Goal: Information Seeking & Learning: Find contact information

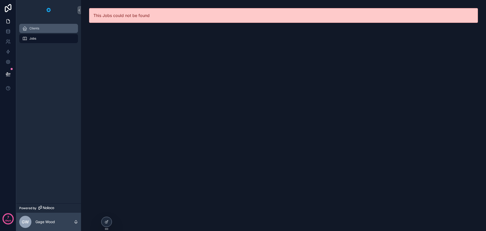
click at [41, 30] on div "Clients" at bounding box center [48, 28] width 53 height 8
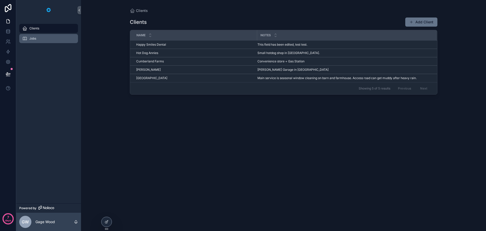
click at [38, 36] on div "Jobs" at bounding box center [48, 38] width 53 height 8
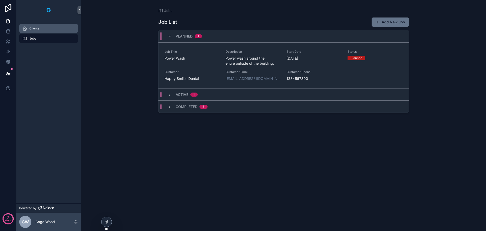
click at [38, 31] on div "Clients" at bounding box center [48, 28] width 53 height 8
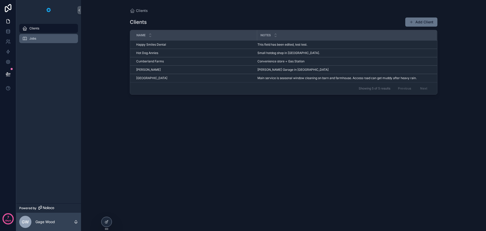
click at [38, 38] on div "Jobs" at bounding box center [48, 38] width 53 height 8
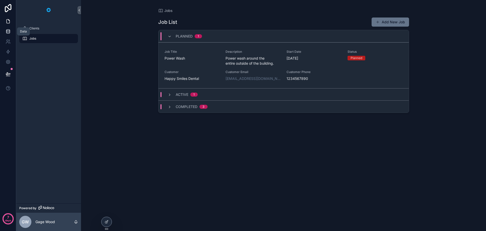
click at [6, 29] on icon at bounding box center [8, 31] width 5 height 5
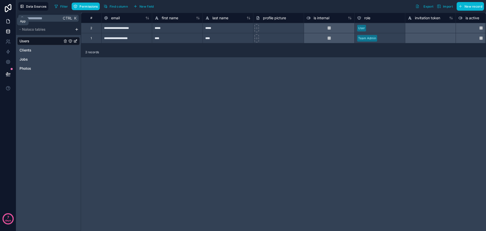
click at [7, 21] on icon at bounding box center [8, 21] width 5 height 5
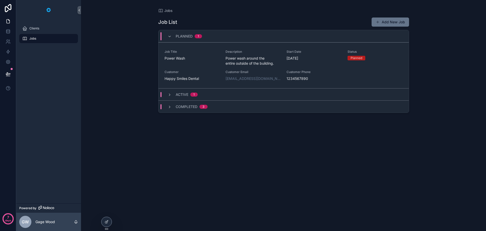
click at [110, 31] on div "Jobs Job List Add New Job Planned 1 Job Title Power Wash Description Power wash…" at bounding box center [283, 115] width 405 height 231
click at [166, 96] on div "Active 1" at bounding box center [183, 94] width 42 height 5
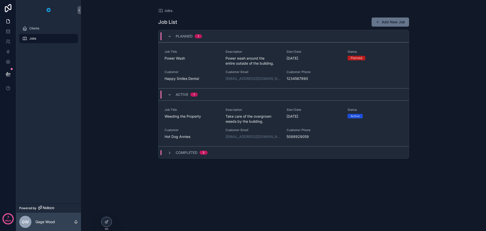
click at [164, 155] on div "Completed 3" at bounding box center [284, 152] width 250 height 12
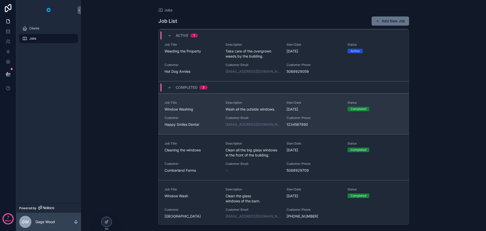
scroll to position [65, 0]
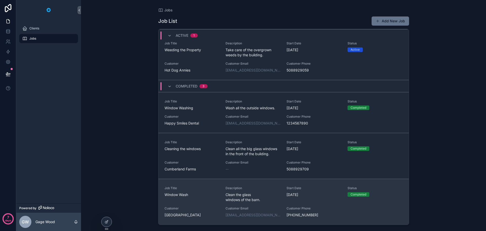
click at [205, 201] on div "Job Title Window Wash" at bounding box center [192, 194] width 55 height 16
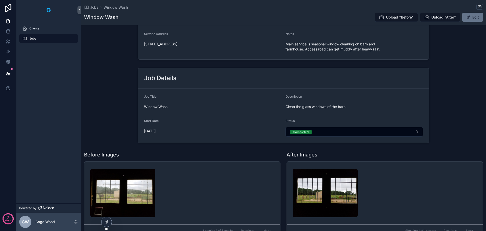
scroll to position [51, 0]
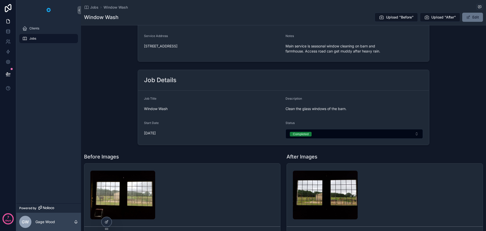
click at [125, 78] on div "Job Details Job Title Window Wash Description Clean the glass windows of the ba…" at bounding box center [283, 107] width 405 height 79
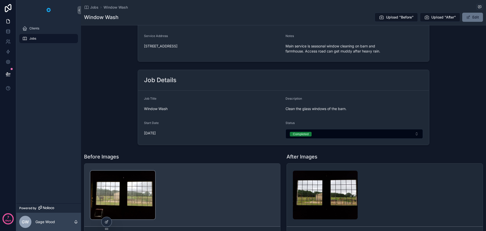
click at [129, 193] on img "scrollable content" at bounding box center [122, 194] width 65 height 49
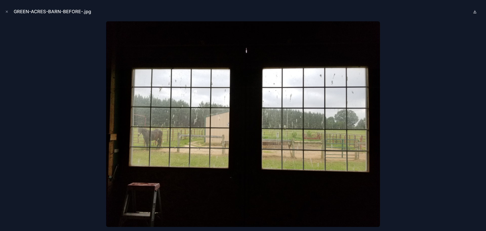
click at [474, 13] on icon at bounding box center [475, 12] width 3 height 1
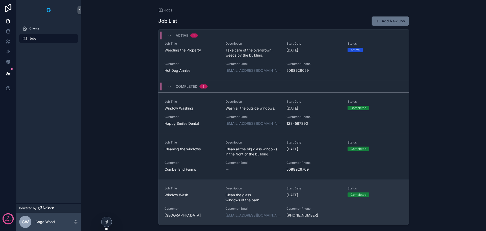
scroll to position [65, 0]
click at [214, 203] on div "Job Title Window Wash Description Clean the glass windows of the barn. Start Da…" at bounding box center [284, 201] width 238 height 31
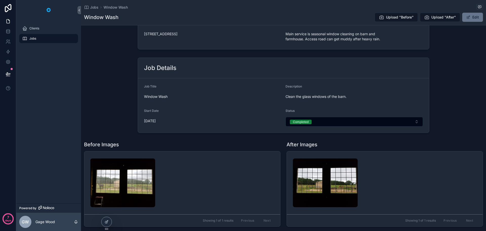
scroll to position [93, 0]
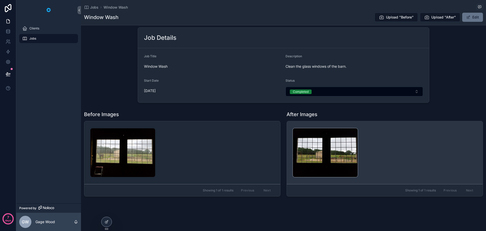
click at [324, 146] on img "scrollable content" at bounding box center [325, 152] width 65 height 49
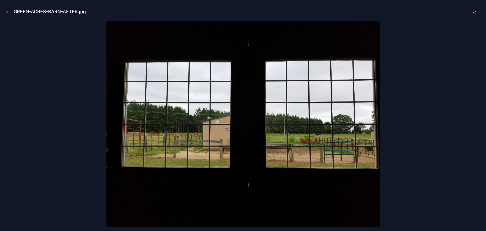
click at [476, 11] on icon at bounding box center [475, 12] width 4 height 4
click at [7, 12] on icon "Close modal" at bounding box center [7, 12] width 2 height 2
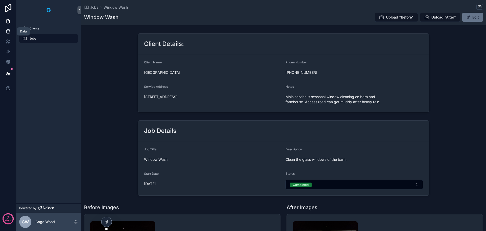
click at [10, 29] on icon at bounding box center [8, 31] width 5 height 5
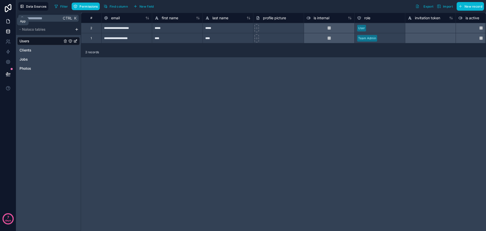
click at [9, 24] on link at bounding box center [8, 21] width 16 height 10
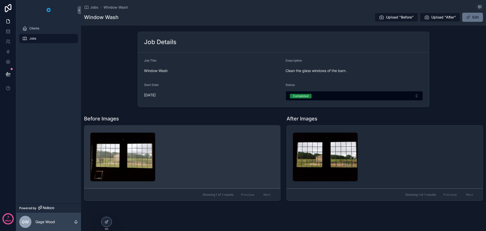
scroll to position [93, 0]
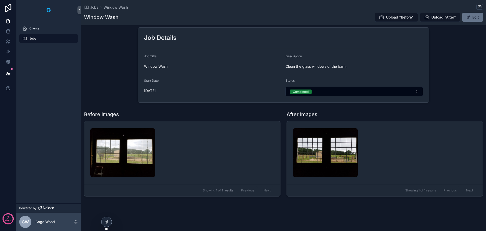
click at [348, 208] on div "Jobs Window Wash Window Wash Upload "Before" Upload "After" Edit Client Details…" at bounding box center [283, 69] width 405 height 324
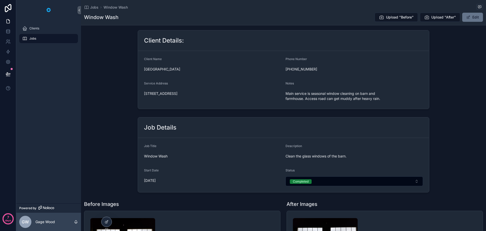
scroll to position [0, 0]
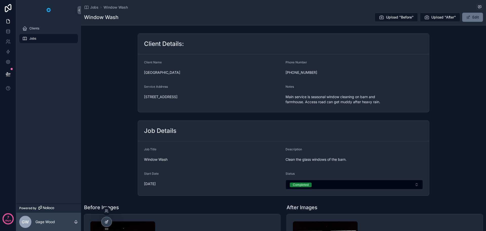
click at [107, 221] on icon at bounding box center [107, 222] width 4 height 4
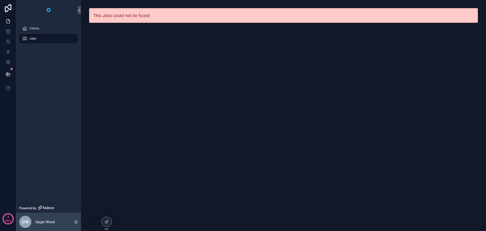
click at [244, 66] on div "This Jobs could not be found" at bounding box center [283, 115] width 405 height 231
click at [8, 17] on link at bounding box center [8, 21] width 16 height 10
click at [9, 31] on icon at bounding box center [7, 30] width 3 height 1
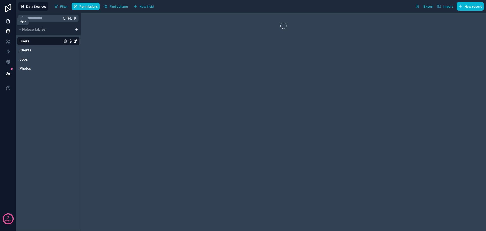
click at [8, 21] on icon at bounding box center [8, 21] width 5 height 5
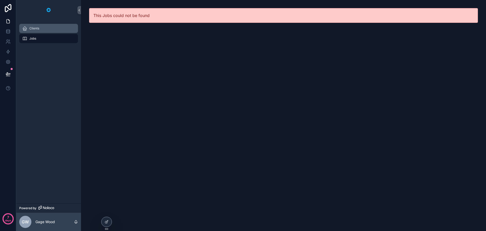
click at [44, 27] on div "Clients" at bounding box center [48, 28] width 53 height 8
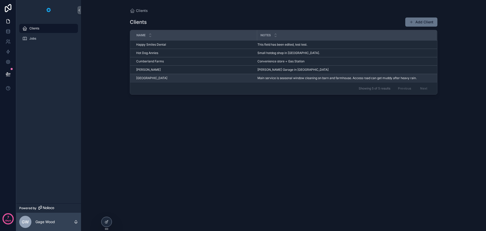
click at [177, 80] on div "Green Acres Farm Green Acres Farm" at bounding box center [195, 78] width 118 height 4
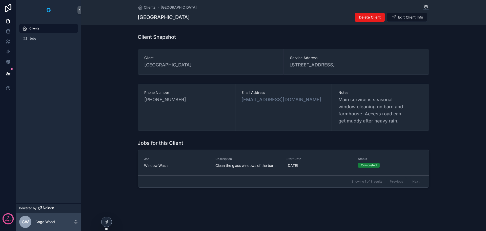
click at [279, 39] on div "Client Snapshot" at bounding box center [284, 36] width 292 height 7
click at [8, 30] on icon at bounding box center [8, 31] width 5 height 5
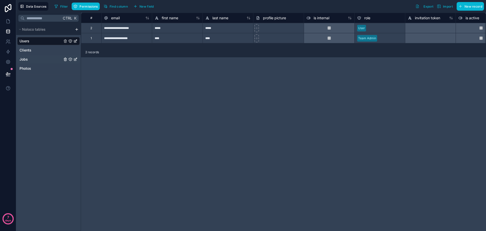
click at [31, 59] on div "Jobs" at bounding box center [48, 59] width 63 height 8
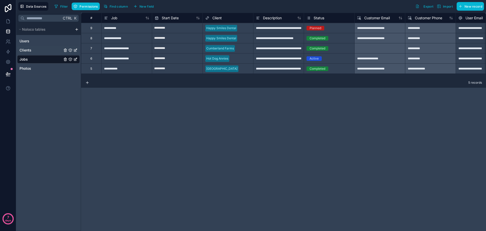
click at [33, 51] on div "Clients" at bounding box center [48, 50] width 63 height 8
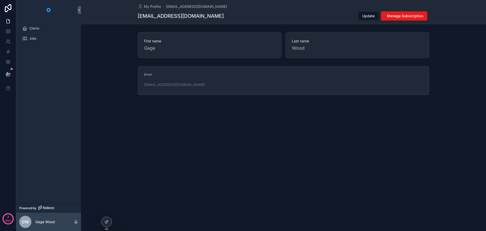
click at [53, 120] on div "Clients Jobs" at bounding box center [48, 111] width 65 height 183
click at [34, 37] on span "Jobs" at bounding box center [32, 38] width 7 height 4
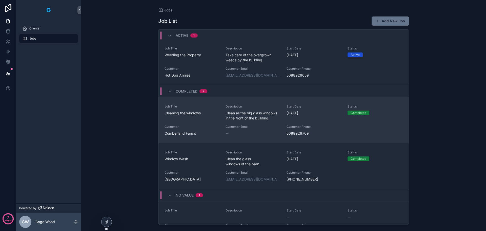
scroll to position [77, 0]
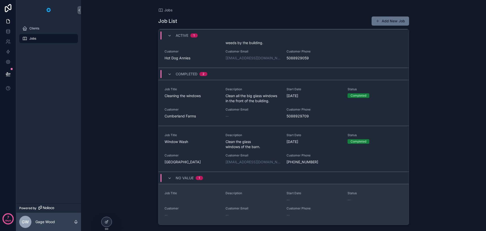
click at [211, 198] on div "Job Title" at bounding box center [192, 196] width 55 height 11
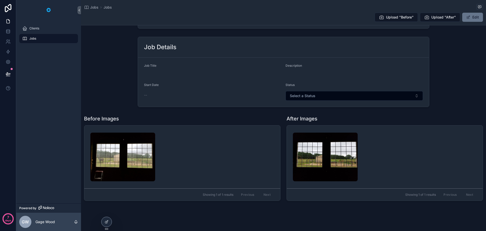
scroll to position [83, 0]
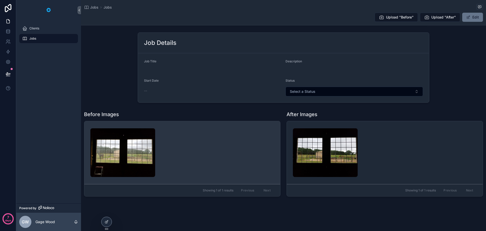
click at [227, 149] on div "scrollable content" at bounding box center [182, 152] width 184 height 49
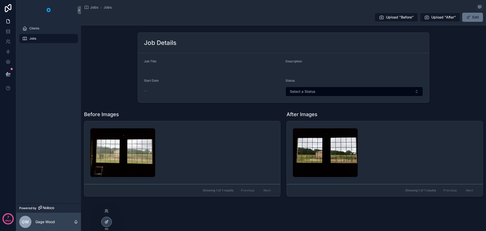
click at [107, 220] on icon at bounding box center [107, 222] width 4 height 4
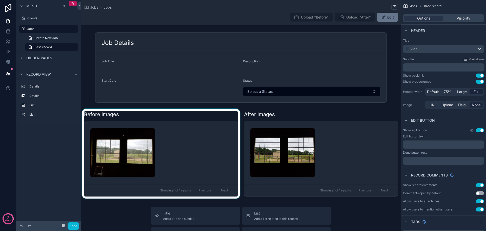
click at [214, 141] on div "scrollable content" at bounding box center [161, 154] width 160 height 90
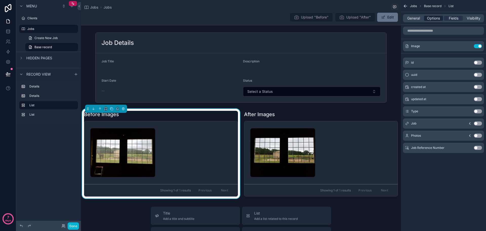
click at [438, 16] on span "Options" at bounding box center [433, 18] width 13 height 5
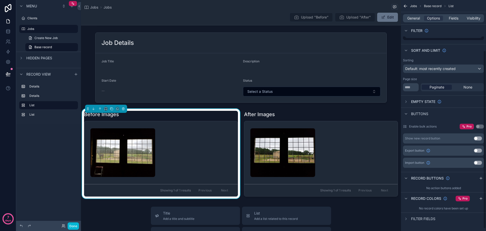
scroll to position [68, 0]
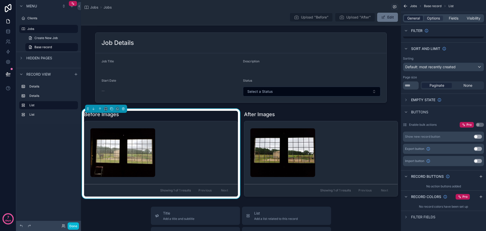
click at [409, 19] on span "General" at bounding box center [413, 18] width 13 height 5
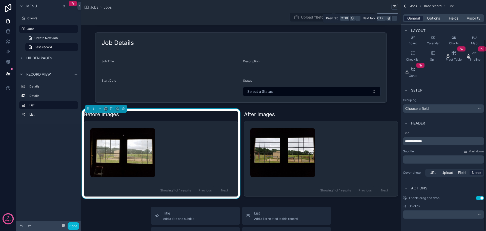
scroll to position [48, 0]
click at [437, 188] on div "Actions" at bounding box center [443, 188] width 85 height 12
click at [433, 18] on span "Options" at bounding box center [433, 18] width 13 height 5
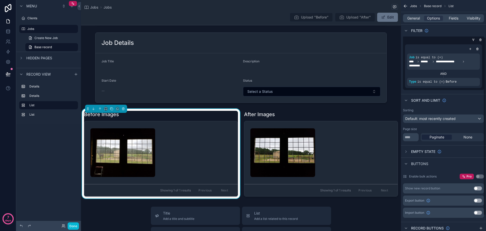
scroll to position [0, 0]
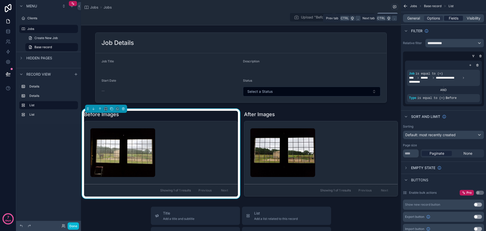
click at [450, 19] on span "Fields" at bounding box center [454, 18] width 10 height 5
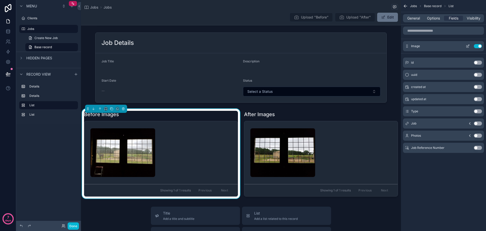
click at [467, 46] on icon "scrollable content" at bounding box center [468, 46] width 4 height 4
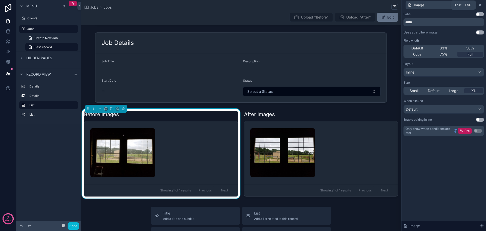
click at [479, 6] on icon at bounding box center [480, 5] width 4 height 4
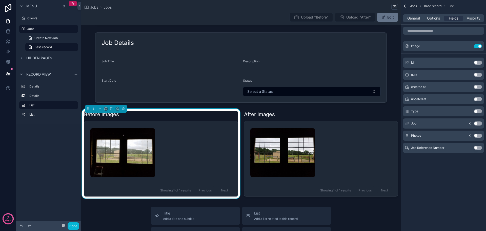
click at [433, 21] on div "General Options Fields Visibility" at bounding box center [443, 18] width 81 height 8
click at [434, 19] on span "Options" at bounding box center [433, 18] width 13 height 5
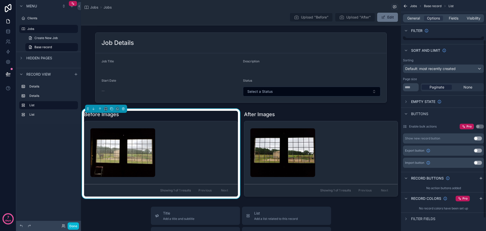
scroll to position [68, 0]
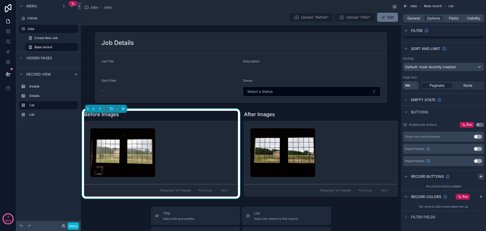
click at [480, 177] on icon "scrollable content" at bounding box center [481, 176] width 4 height 4
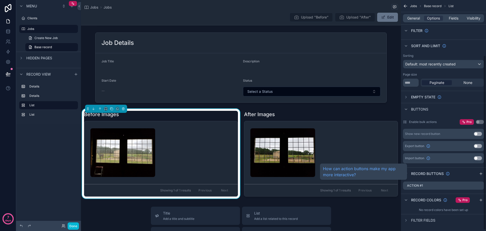
scroll to position [74, 0]
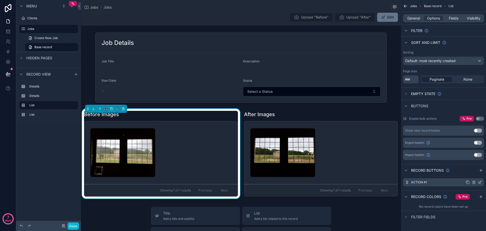
click at [434, 183] on div "Action #1" at bounding box center [443, 182] width 81 height 8
click at [480, 183] on icon "scrollable content" at bounding box center [480, 182] width 4 height 4
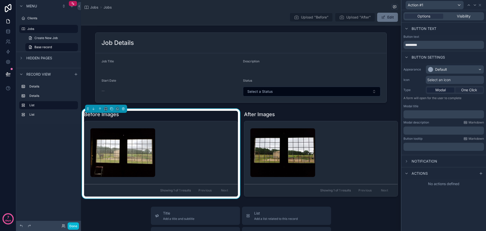
click at [469, 92] on span "One Click" at bounding box center [469, 89] width 16 height 5
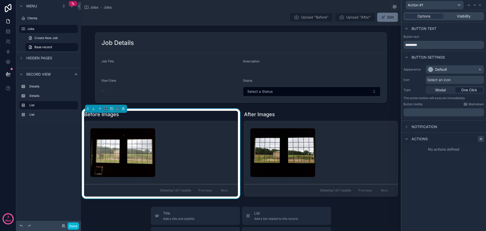
click at [479, 139] on icon at bounding box center [481, 139] width 4 height 4
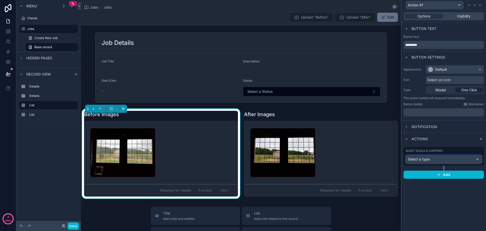
click at [438, 157] on div "Select a type" at bounding box center [444, 159] width 76 height 8
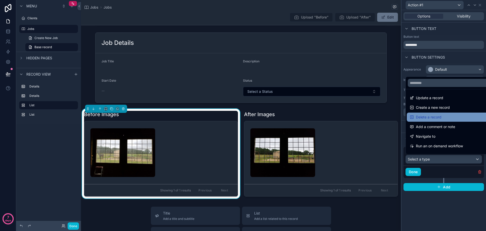
click at [431, 117] on span "Delete a record" at bounding box center [429, 117] width 26 height 6
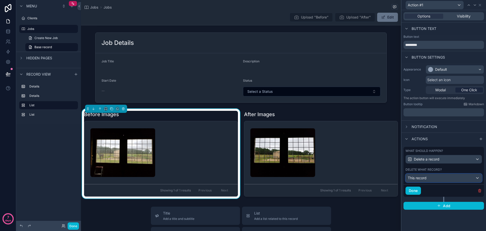
click at [450, 177] on div "This record" at bounding box center [444, 178] width 76 height 8
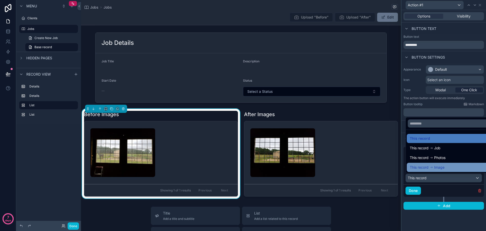
click at [444, 167] on span "Image" at bounding box center [439, 167] width 10 height 6
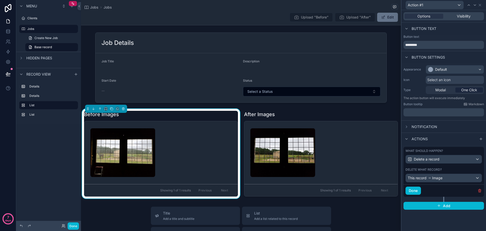
scroll to position [23, 0]
click at [411, 190] on button "Done" at bounding box center [413, 190] width 15 height 8
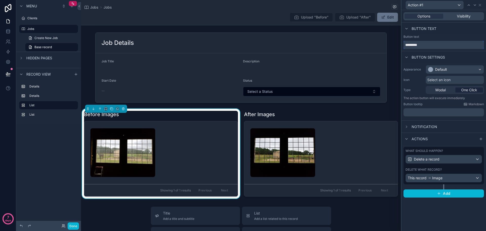
drag, startPoint x: 423, startPoint y: 44, endPoint x: 401, endPoint y: 44, distance: 22.8
click at [401, 44] on div "Action #1 Options Visibility Button text Button text ********* Button settings …" at bounding box center [243, 115] width 486 height 231
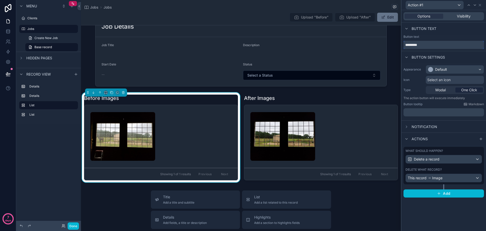
scroll to position [102, 0]
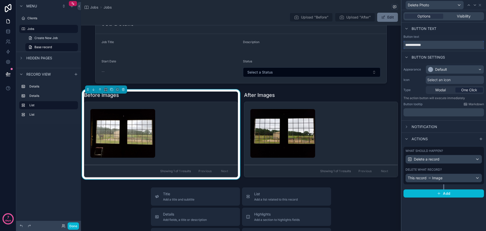
type input "**********"
click at [445, 208] on div "**********" at bounding box center [444, 120] width 85 height 221
click at [458, 15] on span "Visibility" at bounding box center [464, 16] width 14 height 5
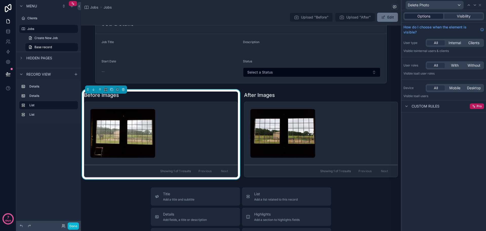
click at [426, 17] on span "Options" at bounding box center [424, 16] width 13 height 5
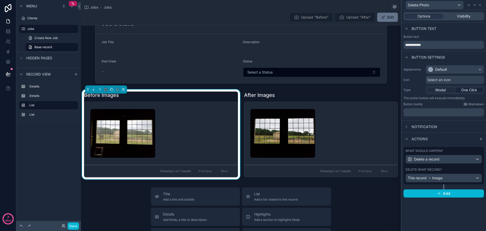
click at [436, 89] on span "Modal" at bounding box center [441, 89] width 10 height 5
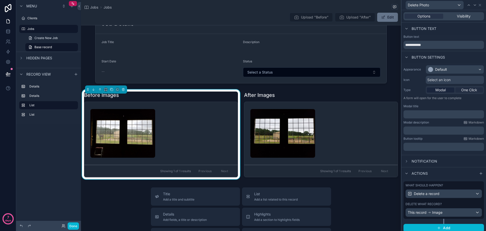
click at [462, 90] on span "One Click" at bounding box center [469, 89] width 16 height 5
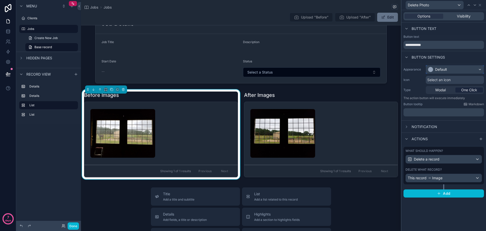
click at [477, 70] on div "Default" at bounding box center [455, 69] width 58 height 8
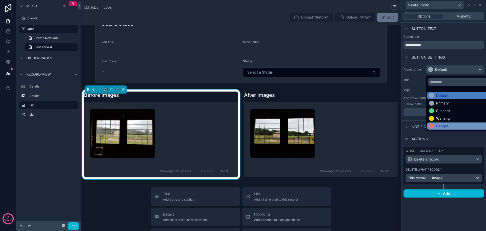
click at [446, 124] on div "Danger" at bounding box center [442, 125] width 12 height 5
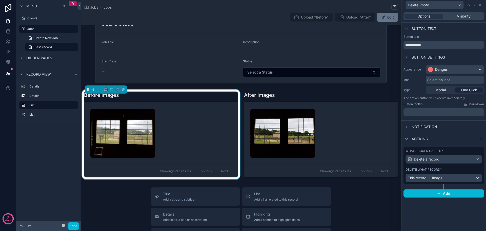
click at [452, 79] on div "Select an icon" at bounding box center [455, 80] width 58 height 8
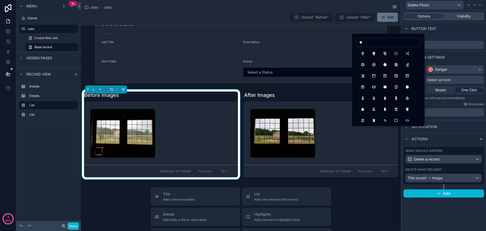
type input "*"
click at [362, 52] on button "X" at bounding box center [362, 53] width 9 height 9
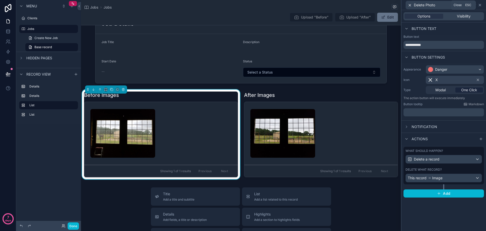
click at [480, 5] on icon at bounding box center [480, 5] width 4 height 4
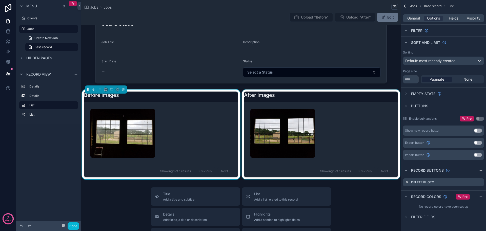
click at [364, 117] on div "scrollable content" at bounding box center [321, 134] width 160 height 90
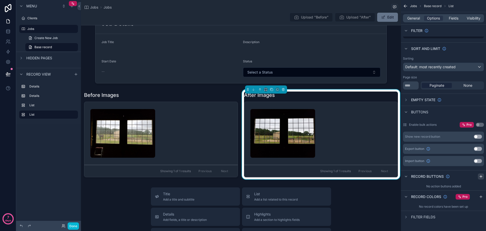
click at [481, 177] on icon "scrollable content" at bounding box center [481, 176] width 4 height 4
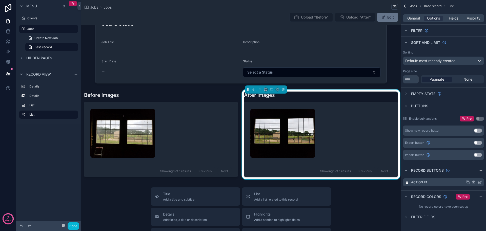
click at [468, 181] on icon "scrollable content" at bounding box center [468, 182] width 2 height 2
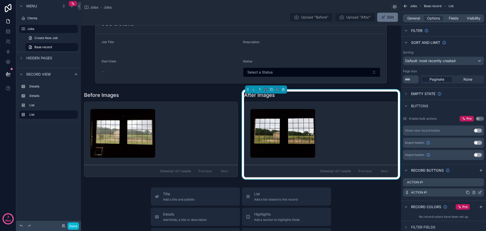
click at [473, 193] on icon "scrollable content" at bounding box center [474, 192] width 4 height 4
click at [473, 184] on icon at bounding box center [472, 184] width 2 height 2
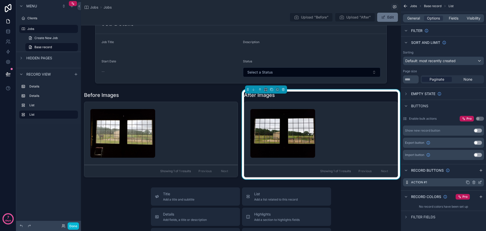
click at [480, 183] on icon "scrollable content" at bounding box center [480, 182] width 4 height 4
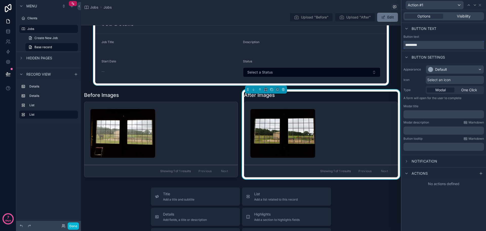
drag, startPoint x: 423, startPoint y: 44, endPoint x: 391, endPoint y: 43, distance: 31.4
click at [391, 42] on div "Action #1 Options Visibility Button text Button text ********* Button settings …" at bounding box center [243, 115] width 486 height 231
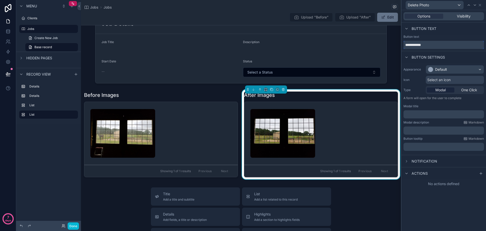
type input "**********"
click at [479, 68] on div "Default" at bounding box center [455, 69] width 58 height 8
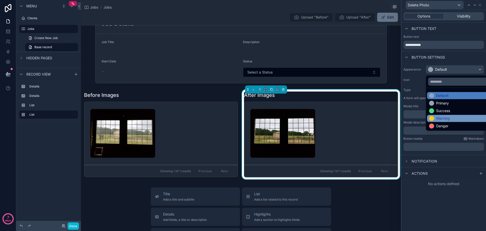
click at [444, 122] on div "Warning" at bounding box center [460, 118] width 67 height 7
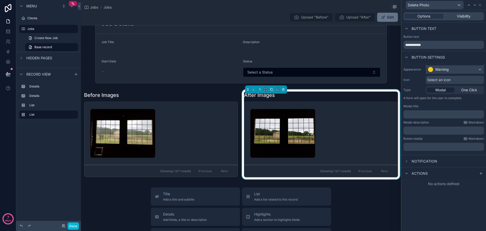
click at [456, 68] on div "Warning" at bounding box center [455, 69] width 58 height 8
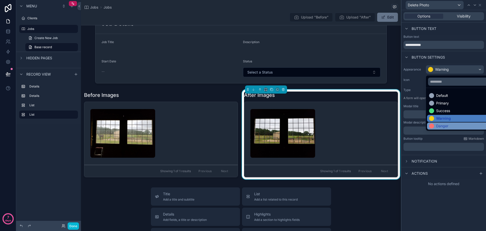
click at [449, 126] on div "Danger" at bounding box center [460, 125] width 63 height 5
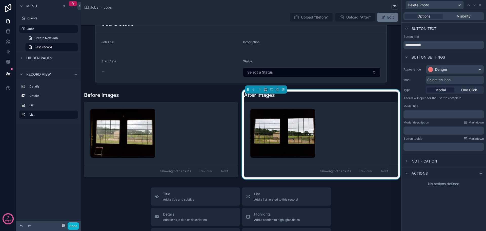
click at [456, 80] on div "Select an icon" at bounding box center [455, 80] width 58 height 8
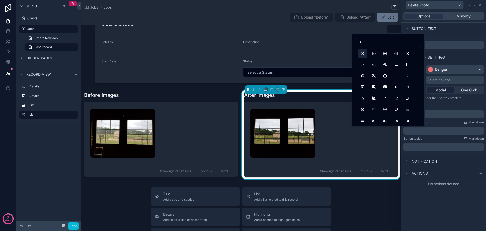
type input "*"
click at [362, 52] on button "X" at bounding box center [362, 53] width 9 height 9
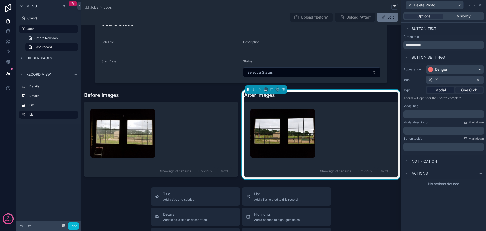
click at [463, 89] on span "One Click" at bounding box center [469, 89] width 16 height 5
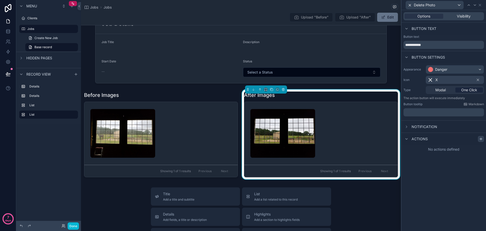
click at [481, 138] on icon at bounding box center [481, 139] width 4 height 4
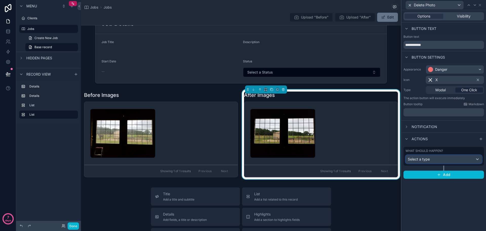
click at [446, 160] on div "Select a type" at bounding box center [444, 159] width 76 height 8
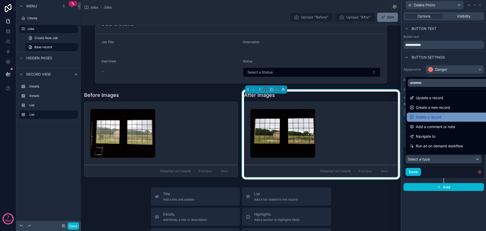
click at [432, 116] on span "Delete a record" at bounding box center [429, 117] width 26 height 6
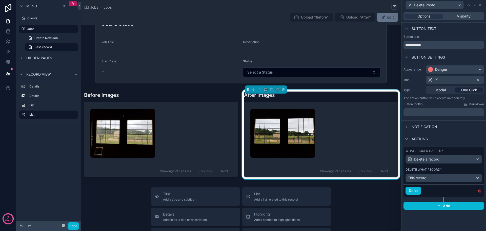
click at [460, 182] on div "What should happen? Delete a record Delete what record? This record" at bounding box center [444, 165] width 81 height 37
click at [459, 179] on div "This record" at bounding box center [444, 178] width 76 height 8
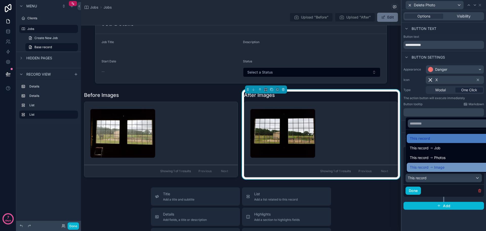
click at [442, 169] on span "Image" at bounding box center [439, 167] width 10 height 6
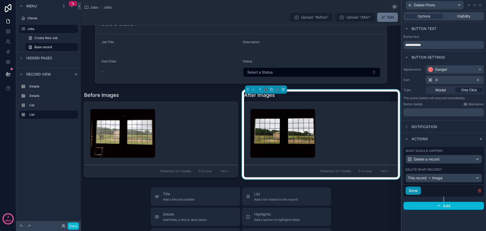
click at [413, 190] on button "Done" at bounding box center [413, 190] width 15 height 8
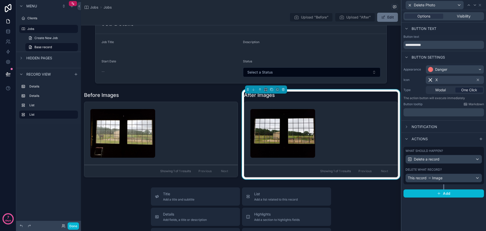
click at [445, 207] on div "**********" at bounding box center [444, 120] width 85 height 221
click at [479, 3] on icon at bounding box center [480, 5] width 4 height 4
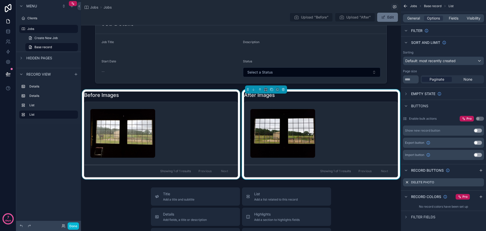
click at [177, 151] on div "scrollable content" at bounding box center [161, 134] width 160 height 90
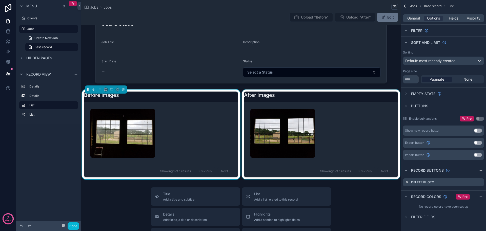
click at [336, 126] on div "scrollable content" at bounding box center [321, 134] width 160 height 90
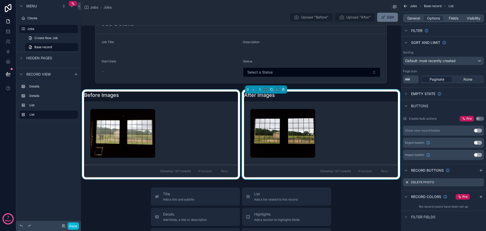
drag, startPoint x: 126, startPoint y: 191, endPoint x: 132, endPoint y: 189, distance: 6.9
click at [72, 227] on button "Done" at bounding box center [73, 225] width 11 height 7
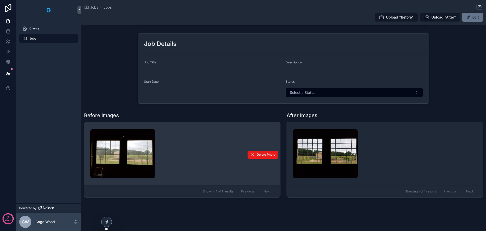
scroll to position [83, 0]
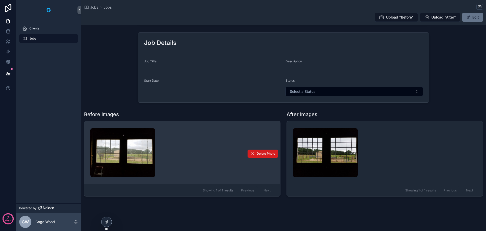
click at [260, 153] on span "Delete Photo" at bounding box center [266, 153] width 18 height 4
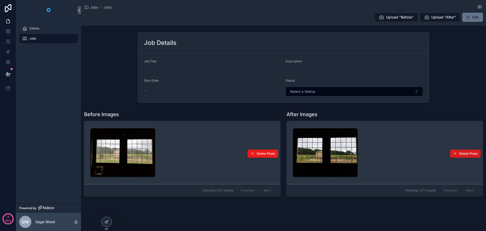
click at [465, 152] on span "Delete Photo" at bounding box center [468, 153] width 18 height 4
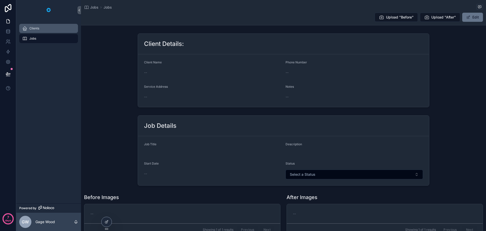
click at [41, 31] on div "Clients" at bounding box center [48, 28] width 53 height 8
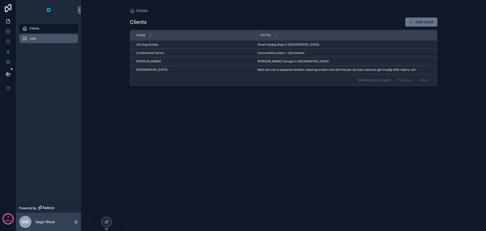
click at [39, 38] on div "Jobs" at bounding box center [48, 38] width 53 height 8
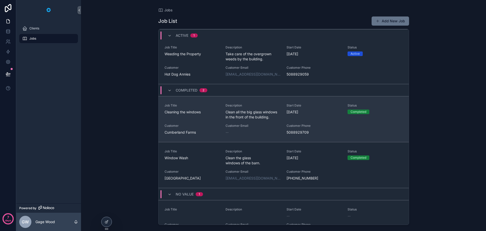
scroll to position [77, 0]
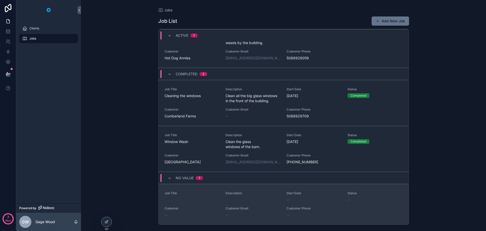
click at [200, 207] on span "Customer" at bounding box center [192, 208] width 55 height 4
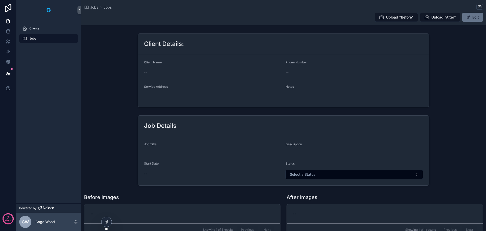
click at [120, 122] on div "Job Details Job Title Description Start Date -- Status Select a Status" at bounding box center [283, 150] width 405 height 74
click at [107, 222] on icon at bounding box center [106, 222] width 2 height 2
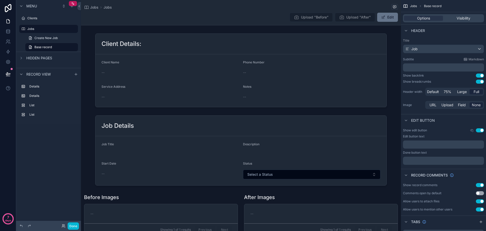
click at [243, 14] on div "Upload "Before" Upload "After" Edit" at bounding box center [241, 17] width 314 height 10
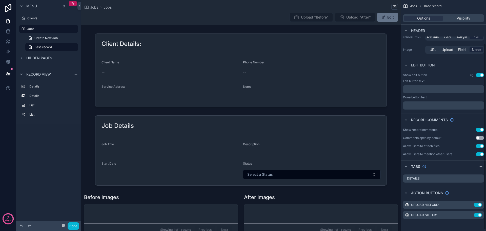
scroll to position [55, 0]
click at [481, 192] on icon "scrollable content" at bounding box center [481, 192] width 4 height 4
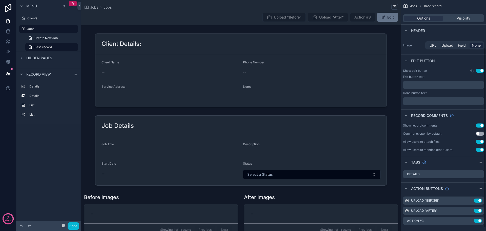
scroll to position [66, 0]
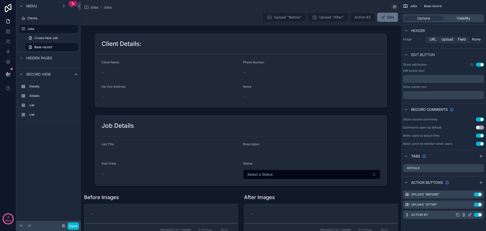
click at [469, 214] on icon "scrollable content" at bounding box center [470, 215] width 2 height 2
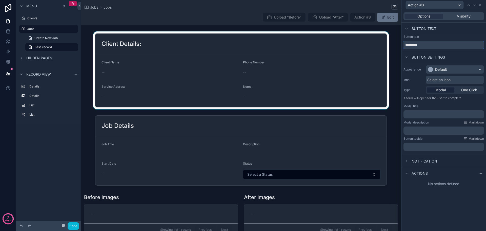
drag, startPoint x: 393, startPoint y: 41, endPoint x: 389, endPoint y: 42, distance: 4.3
click at [389, 42] on div "Action #3 Options Visibility Button text Button text ********* Button settings …" at bounding box center [243, 115] width 486 height 231
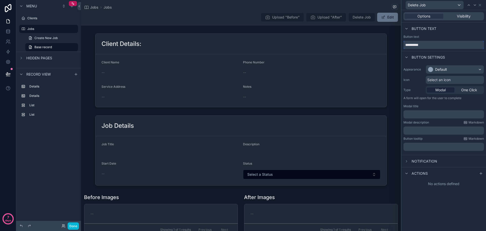
type input "**********"
click at [450, 69] on div "Default" at bounding box center [455, 69] width 58 height 8
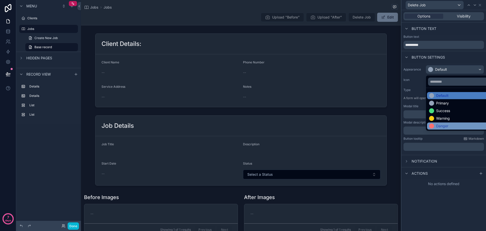
click at [441, 125] on div "Danger" at bounding box center [442, 125] width 12 height 5
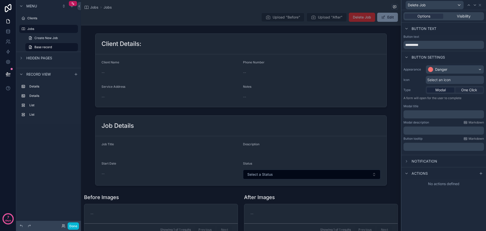
click at [466, 90] on span "One Click" at bounding box center [469, 89] width 16 height 5
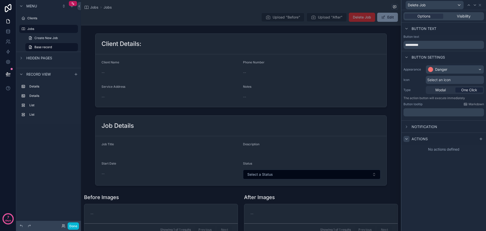
click at [408, 138] on icon at bounding box center [407, 139] width 4 height 4
click at [403, 136] on div "Actions" at bounding box center [444, 138] width 85 height 12
click at [407, 139] on icon at bounding box center [407, 139] width 4 height 4
click at [482, 138] on icon at bounding box center [481, 139] width 4 height 4
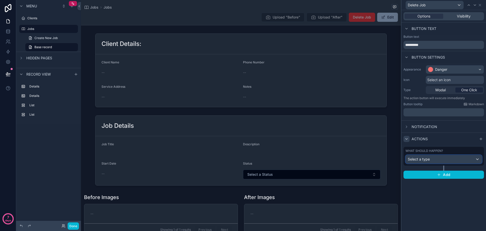
click at [449, 158] on div "Select a type" at bounding box center [444, 159] width 76 height 8
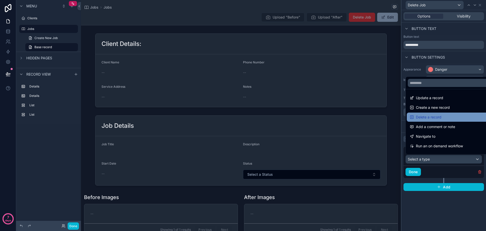
click at [438, 116] on span "Delete a record" at bounding box center [429, 117] width 26 height 6
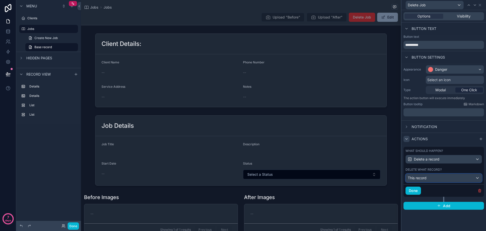
click at [440, 178] on div "This record" at bounding box center [444, 178] width 76 height 8
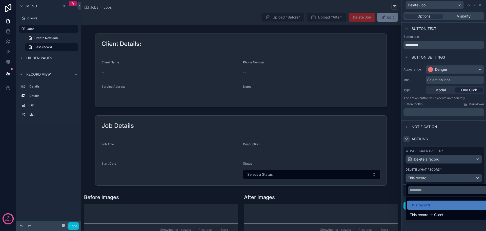
drag, startPoint x: 458, startPoint y: 178, endPoint x: 466, endPoint y: 178, distance: 8.1
click at [458, 178] on div at bounding box center [444, 115] width 85 height 231
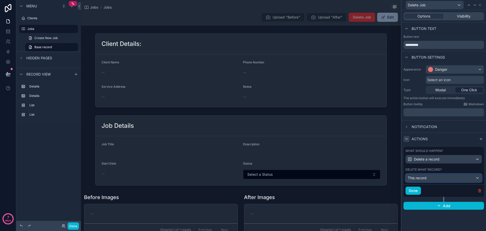
click at [469, 178] on div "This record" at bounding box center [444, 178] width 76 height 8
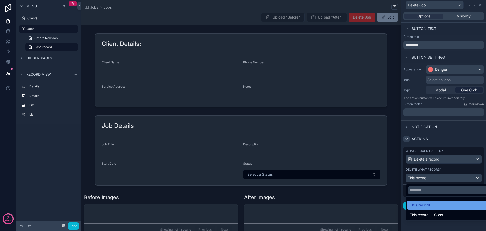
click at [443, 204] on div "This record" at bounding box center [450, 205] width 80 height 6
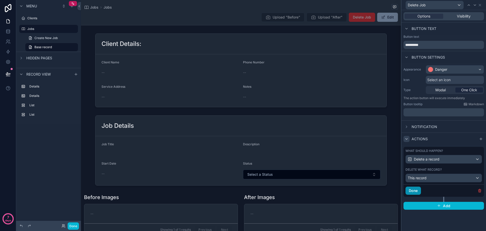
click at [415, 192] on button "Done" at bounding box center [413, 190] width 15 height 8
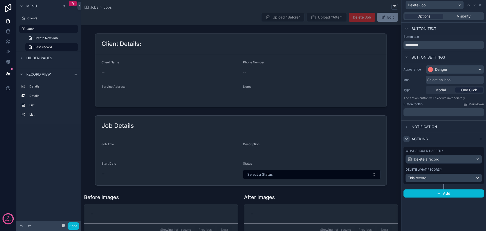
click at [443, 205] on div "**********" at bounding box center [444, 120] width 85 height 221
click at [481, 5] on icon at bounding box center [480, 5] width 4 height 4
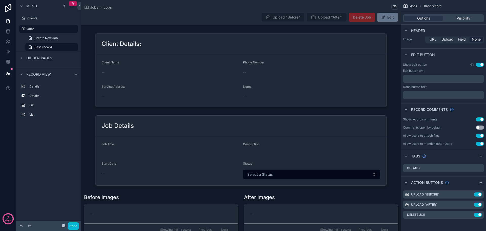
click at [241, 8] on div "Jobs Jobs" at bounding box center [241, 7] width 314 height 6
click at [69, 224] on button "Done" at bounding box center [73, 225] width 11 height 7
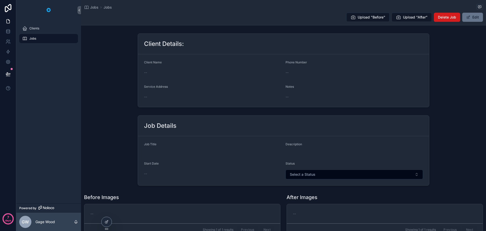
click at [450, 18] on span "Delete Job" at bounding box center [447, 17] width 18 height 5
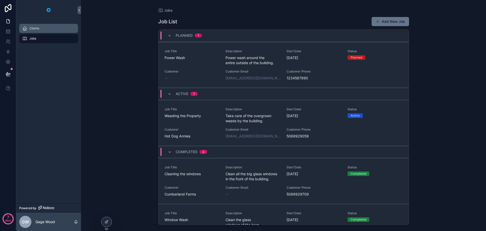
click at [41, 28] on div "Clients" at bounding box center [48, 28] width 53 height 8
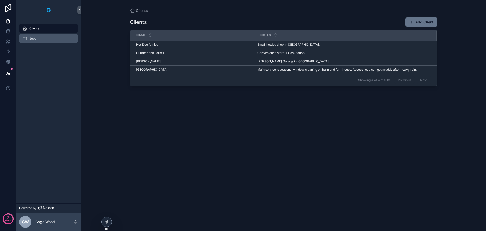
click at [40, 38] on div "Jobs" at bounding box center [48, 38] width 53 height 8
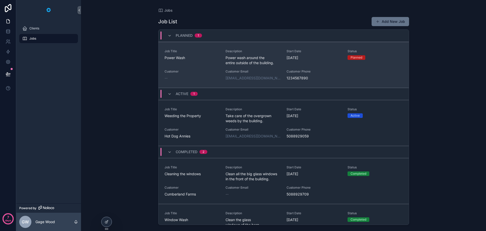
click at [206, 64] on div "Job Title Power Wash" at bounding box center [192, 57] width 55 height 16
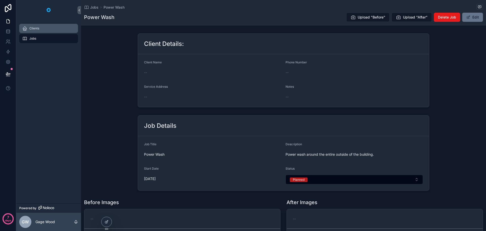
click at [38, 29] on span "Clients" at bounding box center [34, 28] width 10 height 4
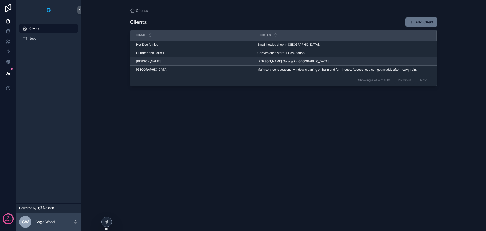
click at [227, 63] on div "Gaby Shabo Gaby Shabo" at bounding box center [195, 61] width 118 height 4
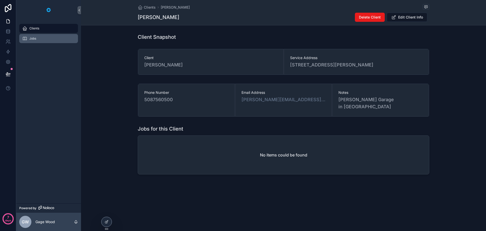
click at [46, 37] on div "Jobs" at bounding box center [48, 38] width 53 height 8
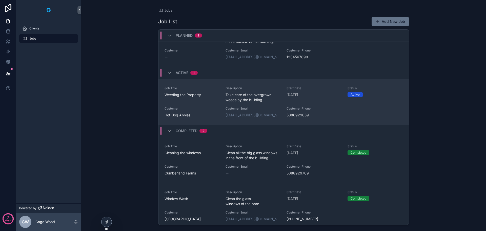
scroll to position [25, 0]
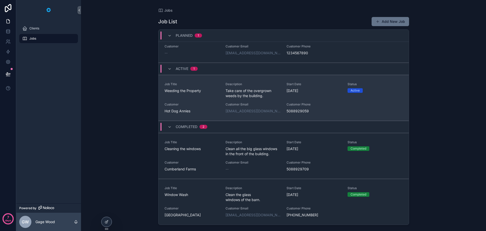
click at [218, 102] on span "Customer" at bounding box center [192, 104] width 55 height 4
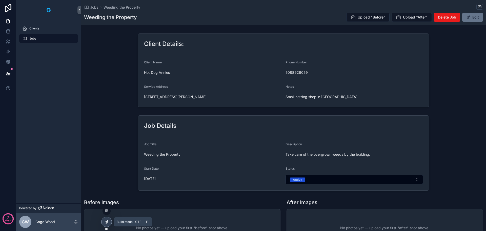
click at [106, 221] on icon at bounding box center [107, 222] width 4 height 4
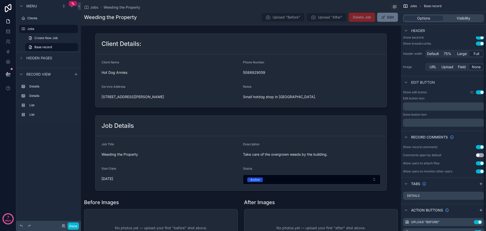
scroll to position [66, 0]
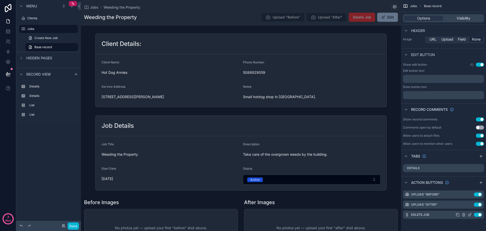
click at [469, 215] on icon "scrollable content" at bounding box center [470, 215] width 2 height 2
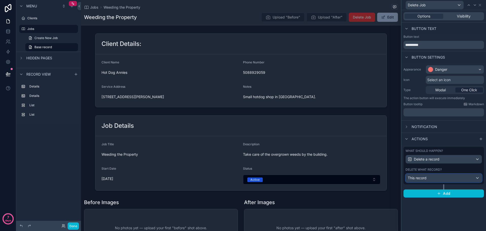
click at [460, 175] on div "This record" at bounding box center [444, 178] width 76 height 8
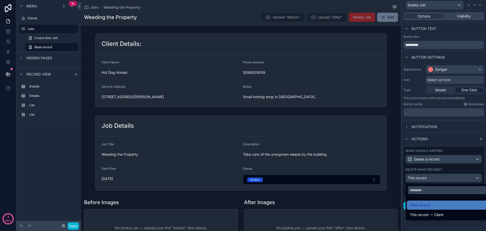
click at [447, 197] on ul "This record This record Client" at bounding box center [450, 208] width 88 height 24
click at [452, 182] on div "**********" at bounding box center [243, 115] width 486 height 231
click at [452, 185] on div at bounding box center [450, 190] width 88 height 12
click at [439, 90] on div at bounding box center [444, 115] width 85 height 231
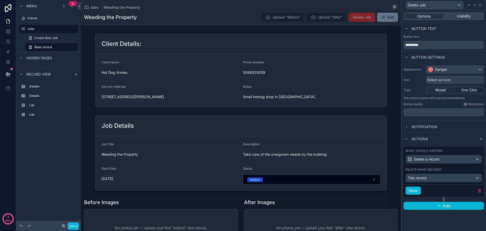
click at [439, 90] on span "Modal" at bounding box center [441, 89] width 10 height 5
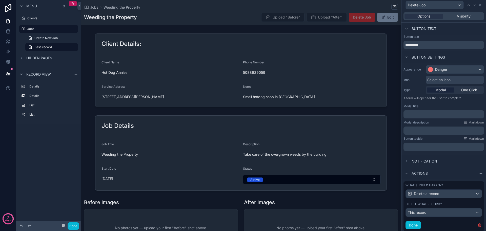
click at [433, 116] on p "﻿" at bounding box center [444, 114] width 77 height 5
click at [436, 121] on div "Modal description Markdown" at bounding box center [444, 122] width 81 height 4
drag, startPoint x: 414, startPoint y: 110, endPoint x: 418, endPoint y: 112, distance: 4.4
click at [416, 111] on div "﻿" at bounding box center [444, 114] width 81 height 8
click at [421, 113] on p "﻿" at bounding box center [444, 114] width 77 height 5
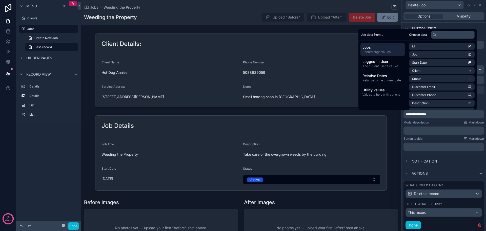
click at [432, 130] on p "﻿" at bounding box center [444, 130] width 77 height 5
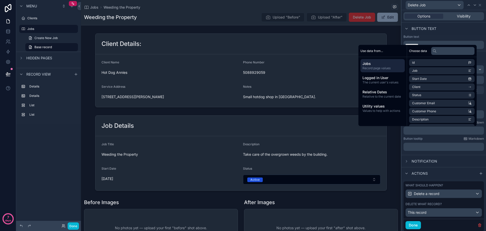
scroll to position [0, 0]
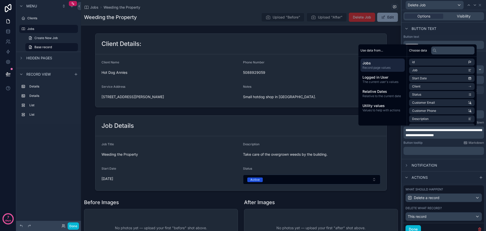
click at [454, 158] on div "**********" at bounding box center [444, 111] width 85 height 96
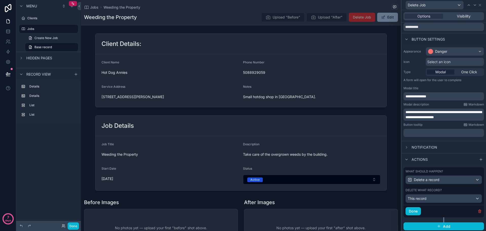
scroll to position [19, 0]
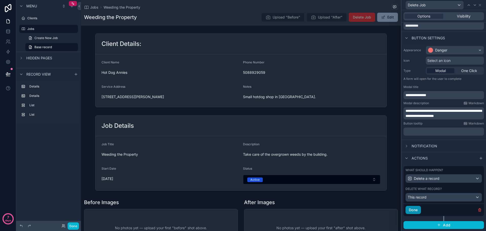
click at [413, 211] on button "Done" at bounding box center [413, 210] width 15 height 8
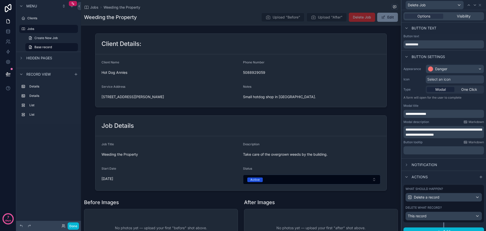
scroll to position [0, 0]
click at [480, 4] on icon at bounding box center [480, 5] width 2 height 2
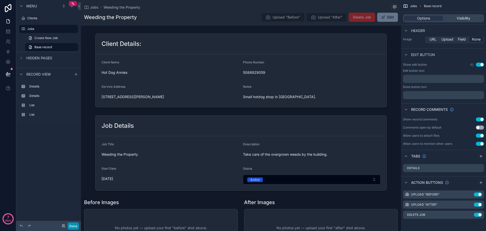
click at [75, 223] on button "Done" at bounding box center [73, 225] width 11 height 7
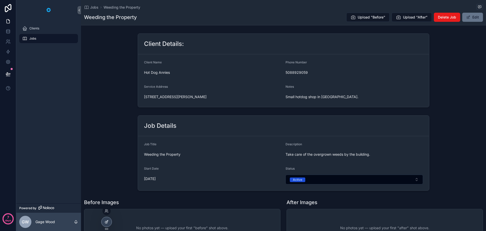
click at [107, 220] on icon at bounding box center [107, 222] width 4 height 4
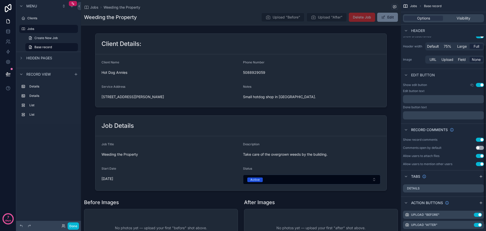
scroll to position [66, 0]
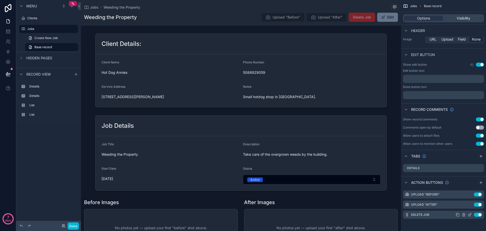
click at [469, 213] on icon "scrollable content" at bounding box center [470, 214] width 4 height 4
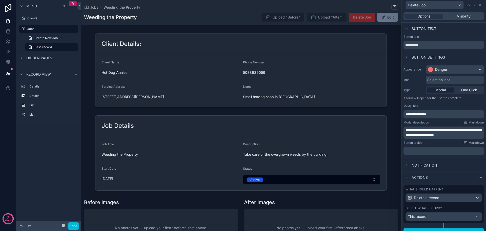
click at [462, 78] on div "Select an icon" at bounding box center [455, 80] width 58 height 8
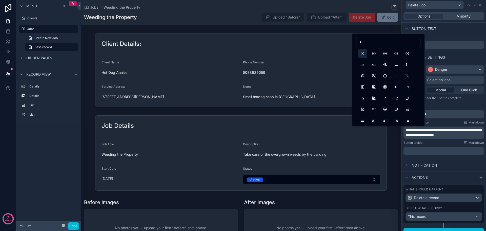
type input "*"
click at [362, 51] on button "X" at bounding box center [362, 53] width 9 height 9
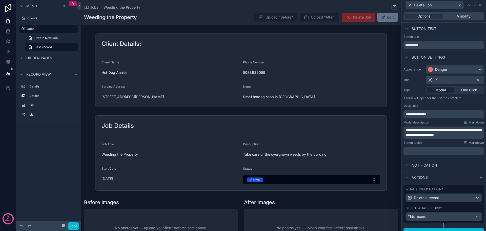
click at [218, 11] on div "Jobs Weeding the Property Weeding the Property Upload "Before" Upload "After" D…" at bounding box center [241, 12] width 314 height 25
click at [480, 6] on icon at bounding box center [480, 5] width 4 height 4
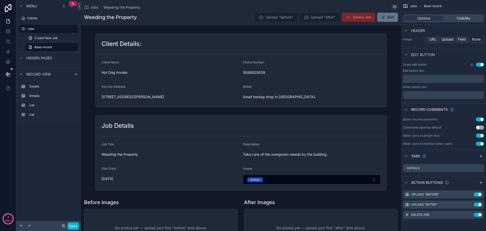
click at [178, 18] on div "Weeding the Property Upload "Before" Upload "After" Delete Job Edit" at bounding box center [241, 17] width 314 height 10
click at [74, 224] on button "Done" at bounding box center [73, 225] width 11 height 7
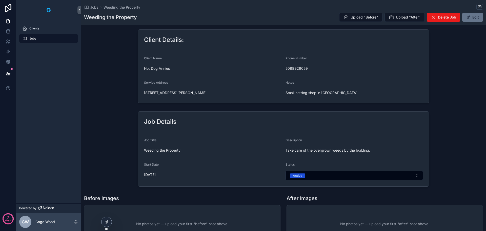
scroll to position [0, 0]
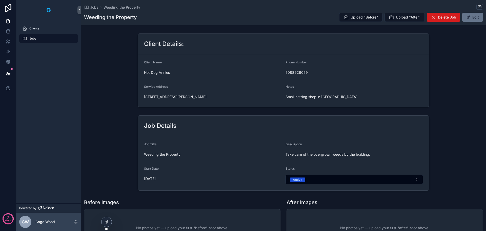
click at [440, 17] on span "Delete Job" at bounding box center [447, 17] width 18 height 5
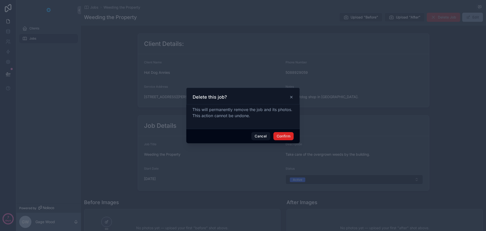
click at [283, 137] on button "Confirm" at bounding box center [283, 136] width 20 height 8
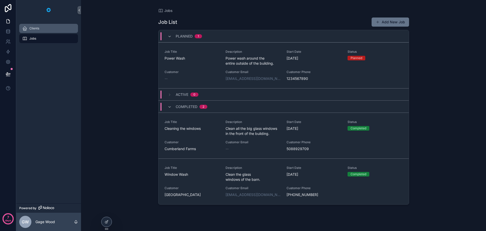
click at [49, 30] on div "Clients" at bounding box center [48, 28] width 53 height 8
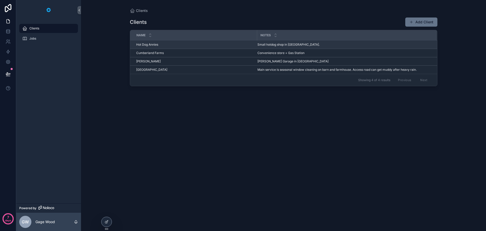
click at [170, 45] on div "Hot Dog Annies Hot Dog Annies" at bounding box center [195, 45] width 118 height 4
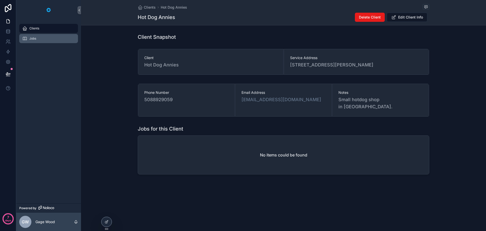
click at [34, 37] on span "Jobs" at bounding box center [32, 38] width 7 height 4
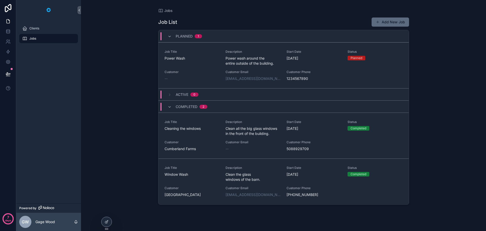
click at [383, 24] on button "Add New Job" at bounding box center [390, 21] width 37 height 9
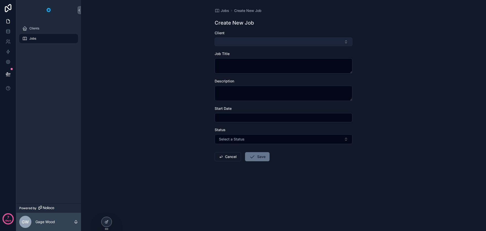
click at [244, 43] on button "Select Button" at bounding box center [284, 41] width 138 height 9
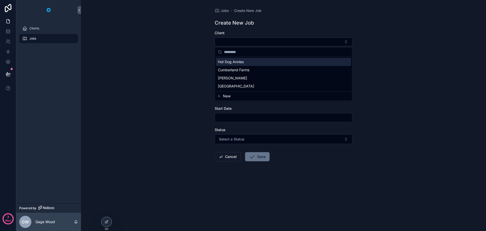
click at [232, 62] on span "Hot Dog Annies" at bounding box center [231, 61] width 26 height 5
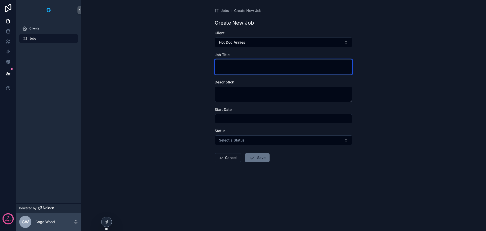
click at [232, 66] on textarea "scrollable content" at bounding box center [284, 66] width 138 height 15
type textarea "*********"
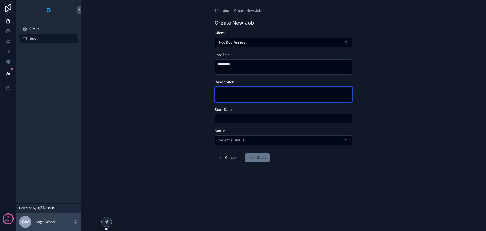
click at [238, 93] on textarea "scrollable content" at bounding box center [284, 94] width 138 height 15
type textarea "**********"
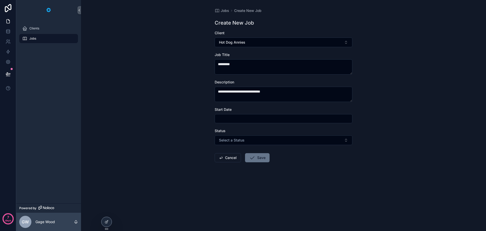
click at [231, 119] on input "scrollable content" at bounding box center [283, 118] width 137 height 7
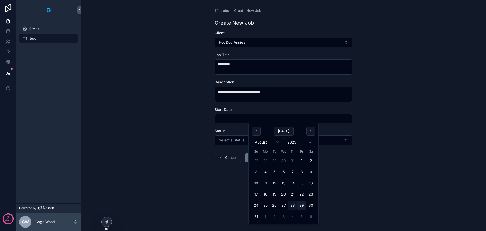
click at [302, 203] on button "29" at bounding box center [301, 205] width 9 height 9
type input "*********"
click at [195, 134] on div "**********" at bounding box center [283, 115] width 405 height 231
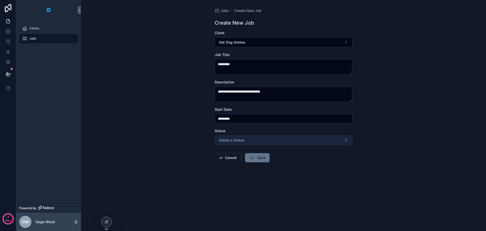
click at [236, 142] on span "Select a Status" at bounding box center [232, 139] width 26 height 5
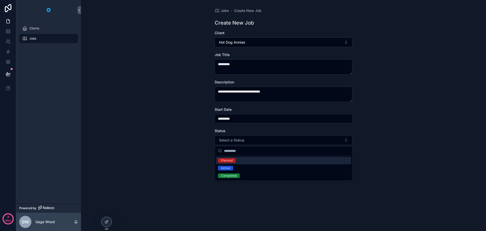
click at [231, 162] on div "Planned" at bounding box center [227, 160] width 12 height 5
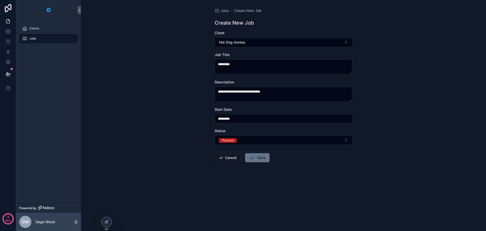
click at [182, 153] on div "**********" at bounding box center [283, 115] width 405 height 231
click at [269, 160] on form "**********" at bounding box center [284, 112] width 138 height 164
click at [259, 158] on button "Save" at bounding box center [257, 157] width 25 height 9
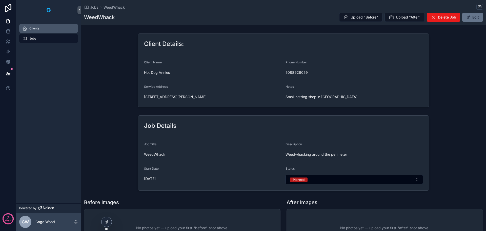
click at [45, 28] on div "Clients" at bounding box center [48, 28] width 53 height 8
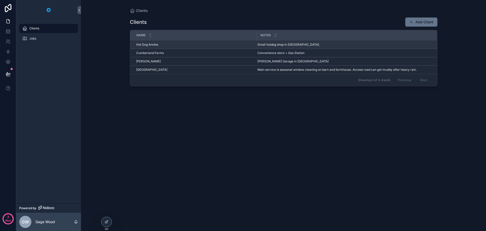
click at [181, 45] on div "Hot Dog Annies Hot Dog Annies" at bounding box center [195, 45] width 118 height 4
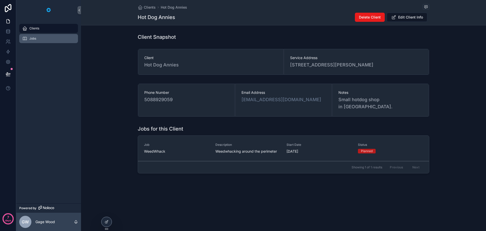
click at [47, 41] on div "Jobs" at bounding box center [48, 38] width 53 height 8
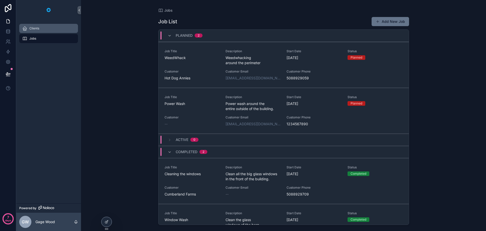
click at [49, 27] on div "Clients" at bounding box center [48, 28] width 53 height 8
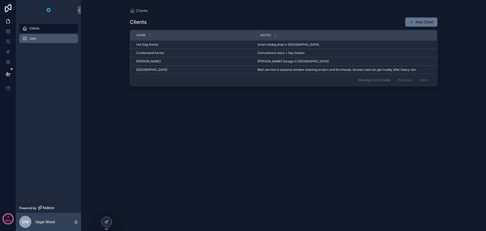
click at [41, 40] on div "Jobs" at bounding box center [48, 38] width 53 height 8
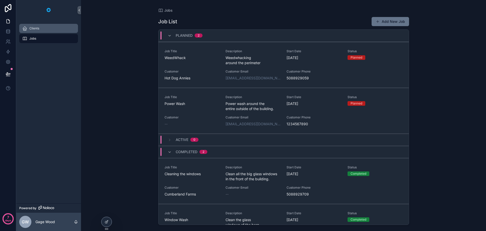
click at [52, 31] on div "Clients" at bounding box center [48, 28] width 53 height 8
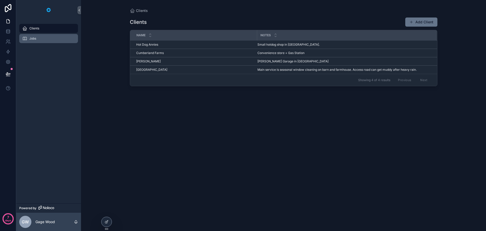
click at [53, 36] on div "Jobs" at bounding box center [48, 38] width 53 height 8
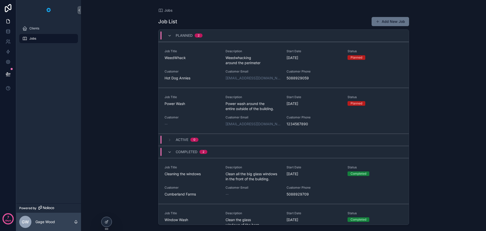
click at [106, 43] on div "Jobs Job List Add New Job Planned 2 Job Title WeedWhack Description Weedwhackin…" at bounding box center [283, 115] width 405 height 231
click at [10, 219] on p "days" at bounding box center [8, 219] width 6 height 7
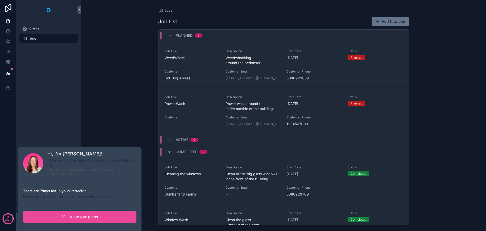
click at [53, 123] on div "Clients Jobs" at bounding box center [48, 111] width 65 height 183
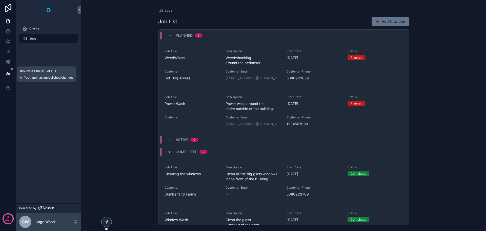
click at [8, 72] on icon at bounding box center [8, 73] width 4 height 3
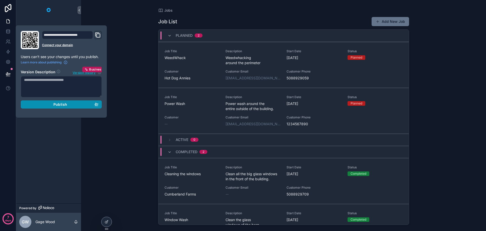
click at [63, 105] on span "Publish" at bounding box center [60, 104] width 14 height 5
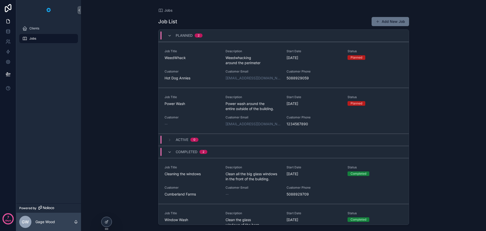
click at [54, 140] on div "Clients Jobs" at bounding box center [48, 111] width 65 height 183
click at [32, 29] on span "Clients" at bounding box center [34, 28] width 10 height 4
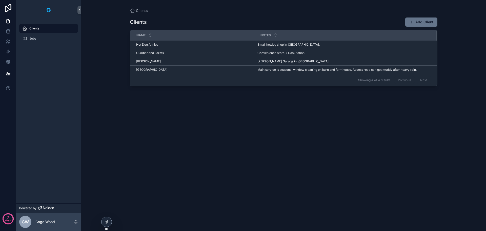
click at [49, 10] on img "scrollable content" at bounding box center [49, 10] width 8 height 8
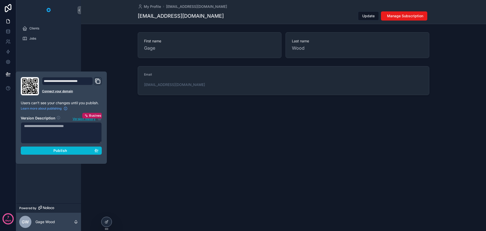
click at [102, 57] on div "First name Gage Last name Wood" at bounding box center [283, 45] width 405 height 30
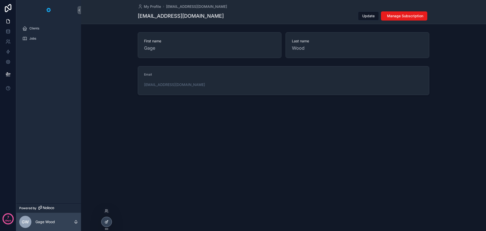
click at [106, 224] on div at bounding box center [107, 222] width 10 height 10
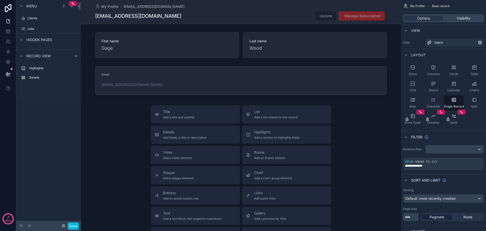
click at [192, 75] on div "scrollable content" at bounding box center [241, 163] width 320 height 326
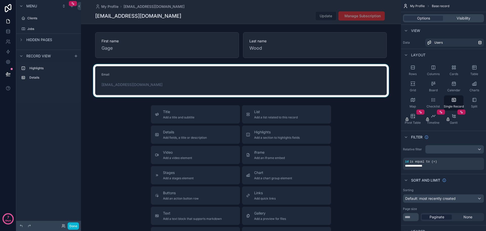
click at [195, 78] on div "scrollable content" at bounding box center [241, 80] width 320 height 33
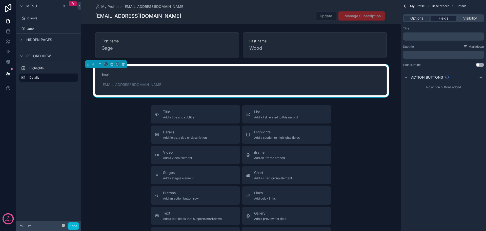
click at [443, 17] on span "Fields" at bounding box center [444, 18] width 10 height 5
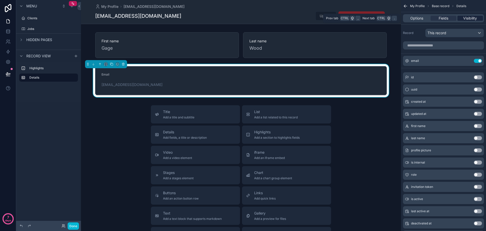
click at [469, 17] on span "Visibility" at bounding box center [470, 18] width 14 height 5
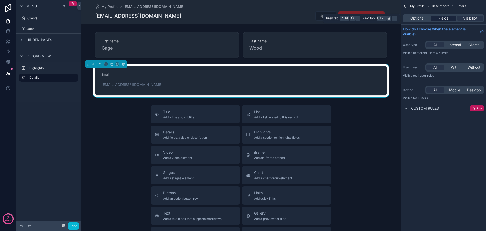
click at [450, 17] on div "Fields" at bounding box center [444, 18] width 26 height 5
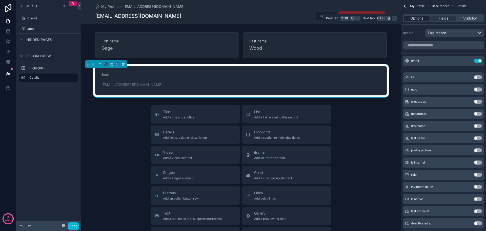
click at [422, 16] on span "Options" at bounding box center [416, 18] width 13 height 5
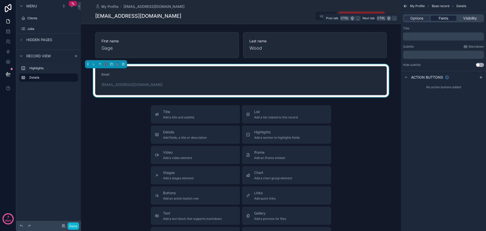
click at [441, 17] on span "Fields" at bounding box center [444, 18] width 10 height 5
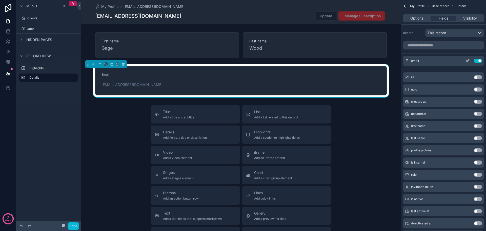
click at [467, 61] on icon "scrollable content" at bounding box center [468, 61] width 2 height 2
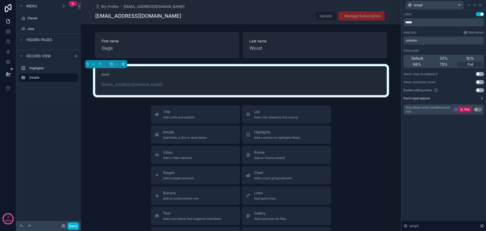
click at [473, 97] on button "Form input options" at bounding box center [444, 98] width 81 height 4
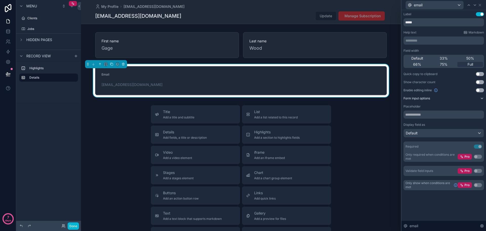
click at [473, 97] on button "Form input options" at bounding box center [444, 98] width 81 height 4
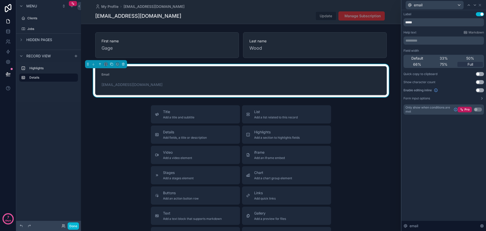
click at [288, 13] on div "gage@gw-systems.com Update Manage Subscription" at bounding box center [241, 16] width 292 height 10
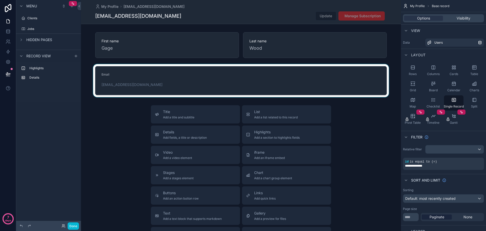
click at [117, 120] on div "Title Add a title and subtitle List Add a list related to this record Details A…" at bounding box center [241, 195] width 320 height 180
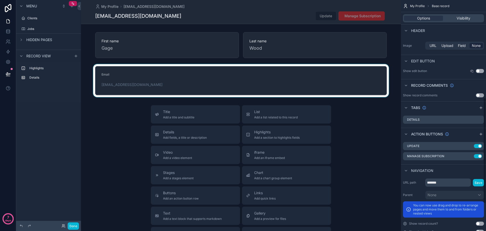
scroll to position [273, 0]
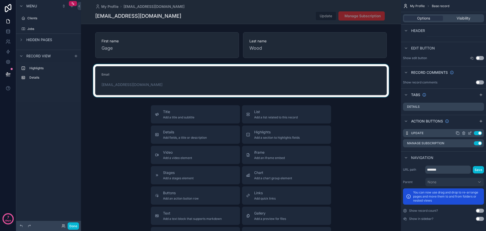
click at [469, 132] on icon "scrollable content" at bounding box center [470, 133] width 4 height 4
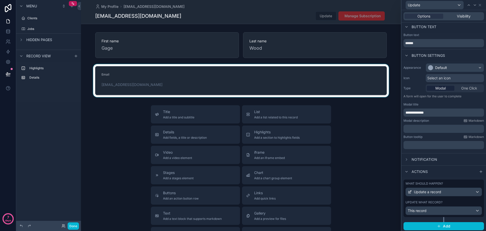
scroll to position [3, 0]
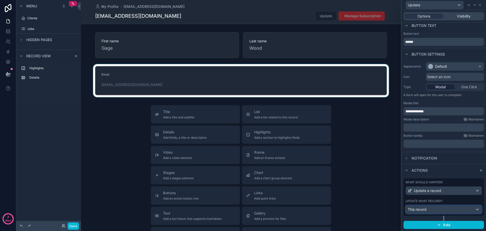
click at [472, 209] on div "This record" at bounding box center [444, 209] width 76 height 8
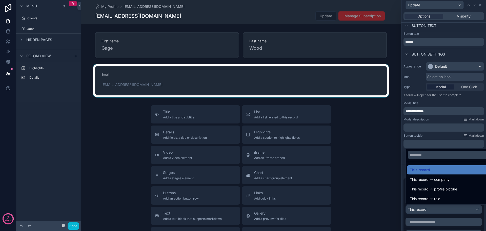
click at [405, 155] on div at bounding box center [444, 115] width 85 height 231
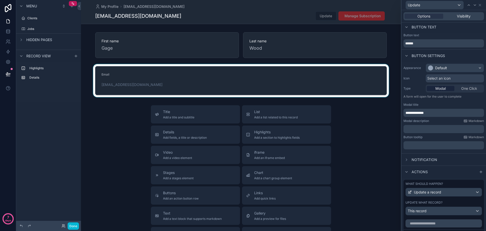
scroll to position [0, 0]
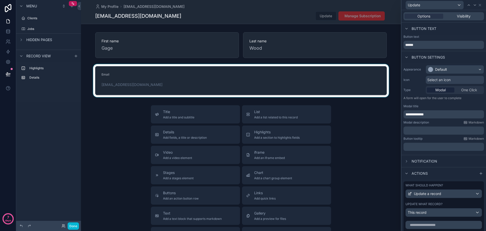
click at [255, 75] on div "scrollable content" at bounding box center [241, 80] width 320 height 33
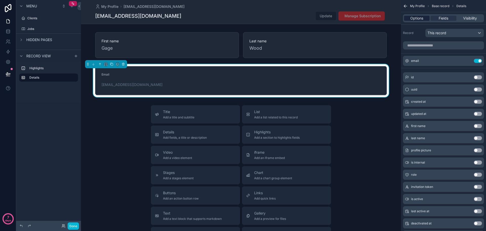
click at [419, 17] on span "Options" at bounding box center [416, 18] width 13 height 5
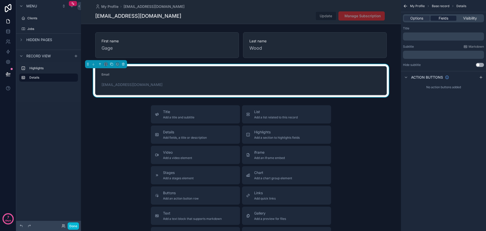
click at [442, 16] on span "Fields" at bounding box center [444, 18] width 10 height 5
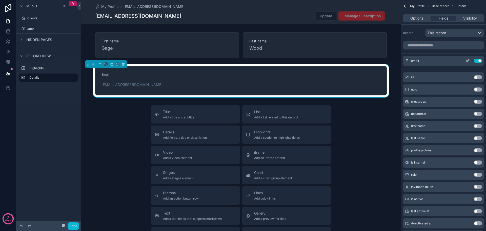
click at [468, 61] on icon "scrollable content" at bounding box center [468, 60] width 2 height 2
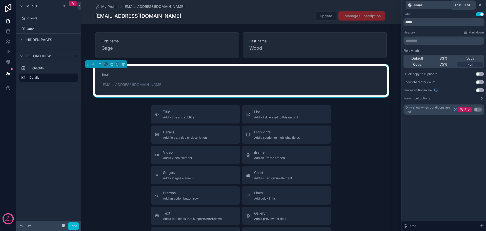
click at [480, 5] on icon at bounding box center [480, 5] width 4 height 4
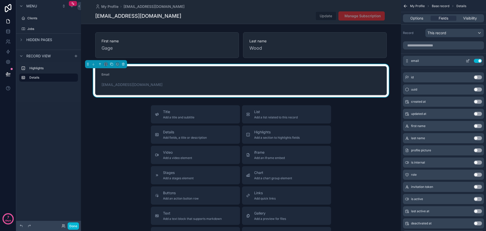
click at [479, 60] on button "Use setting" at bounding box center [478, 61] width 8 height 4
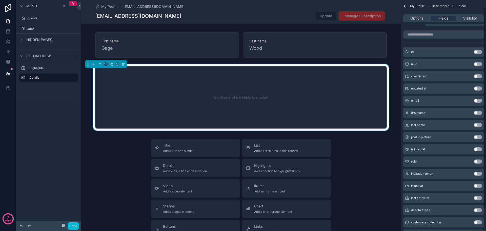
scroll to position [8, 0]
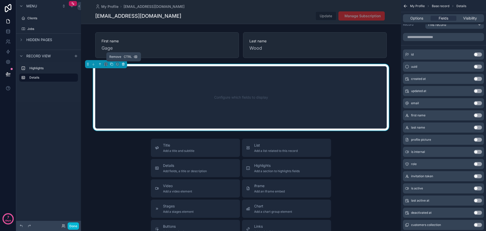
click at [124, 64] on icon "scrollable content" at bounding box center [124, 64] width 4 height 4
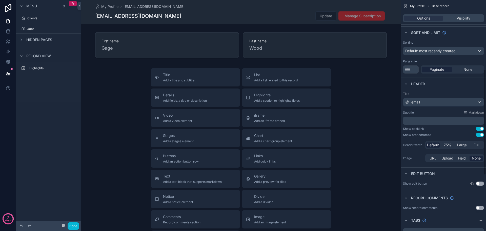
scroll to position [152, 0]
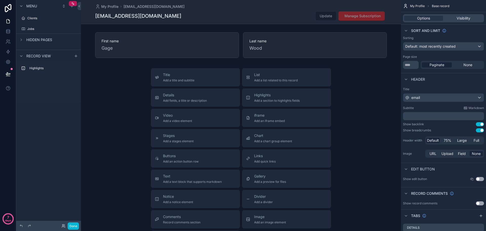
click at [99, 106] on div "scrollable content" at bounding box center [241, 144] width 320 height 289
click at [55, 101] on div "Highlights" at bounding box center [48, 82] width 65 height 41
click at [37, 66] on div "Highlights" at bounding box center [52, 68] width 47 height 6
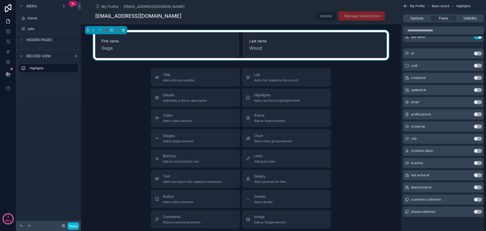
drag, startPoint x: 48, startPoint y: 82, endPoint x: 40, endPoint y: 59, distance: 24.6
click at [48, 82] on div "Highlights" at bounding box center [48, 82] width 65 height 41
click at [115, 86] on div "Title Add a title and subtitle List Add a list related to this record Details A…" at bounding box center [241, 158] width 320 height 180
click at [7, 73] on icon at bounding box center [8, 73] width 5 height 5
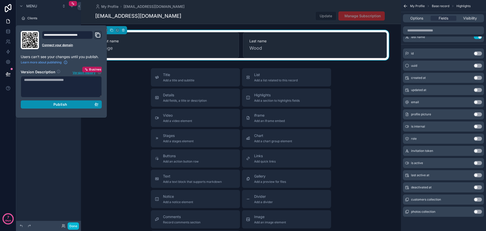
click at [60, 108] on button "Publish" at bounding box center [61, 104] width 81 height 8
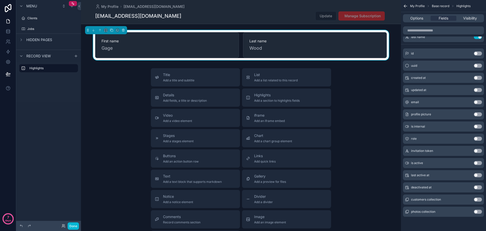
click at [110, 141] on div "Title Add a title and subtitle List Add a list related to this record Details A…" at bounding box center [241, 158] width 320 height 180
click at [131, 124] on div "Title Add a title and subtitle List Add a list related to this record Details A…" at bounding box center [241, 158] width 320 height 180
click at [9, 22] on icon at bounding box center [8, 21] width 5 height 5
click at [35, 19] on label "Clients" at bounding box center [47, 18] width 41 height 4
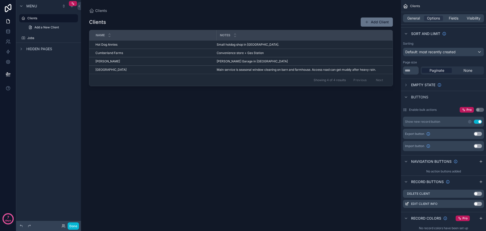
click at [185, 70] on div "scrollable content" at bounding box center [241, 112] width 320 height 225
click at [186, 71] on div "Green Acres Farm Green Acres Farm" at bounding box center [154, 70] width 118 height 4
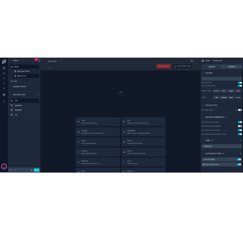
scroll to position [25, 0]
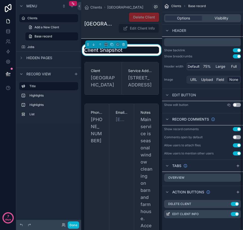
scroll to position [25, 0]
click at [51, 148] on div "Menu Clients Add a New Client Base record Jobs Hidden pages Record view Title H…" at bounding box center [48, 112] width 65 height 224
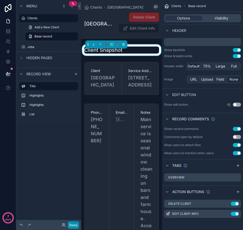
click at [73, 227] on button "Done" at bounding box center [73, 225] width 11 height 7
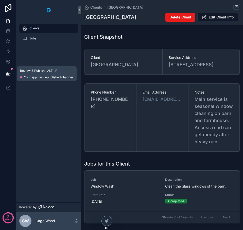
click at [10, 74] on icon at bounding box center [8, 73] width 4 height 3
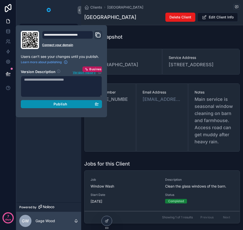
click at [58, 107] on button "Publish" at bounding box center [61, 104] width 81 height 8
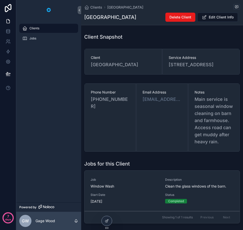
click at [51, 138] on div "Clients Jobs" at bounding box center [48, 111] width 65 height 183
drag, startPoint x: 209, startPoint y: 72, endPoint x: 165, endPoint y: 67, distance: 43.8
click at [165, 67] on div "Service Address 1274 County Road 16, Fairview, NE 68047" at bounding box center [200, 62] width 77 height 26
copy span "1274 County Road 16, Fairview, NE 68047"
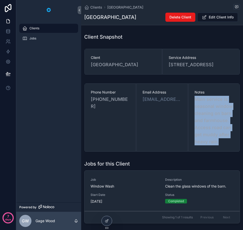
drag, startPoint x: 216, startPoint y: 150, endPoint x: 191, endPoint y: 107, distance: 48.9
click at [191, 107] on div "Notes Main service is seasonal window cleaning on barn and farmhouse. Access ro…" at bounding box center [213, 118] width 51 height 68
copy span "Main service is seasonal window cleaning on barn and farmhouse. Access road can…"
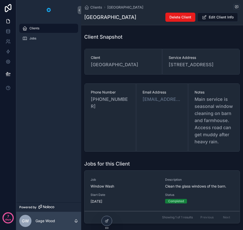
click at [157, 126] on div "Email Address example@greenacres.com" at bounding box center [161, 118] width 51 height 68
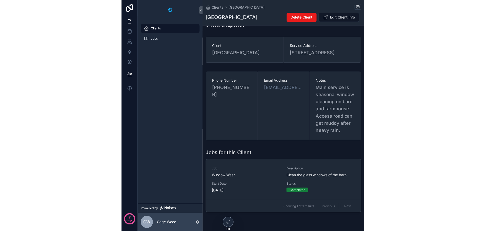
scroll to position [10, 0]
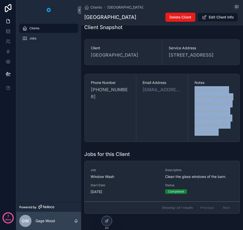
drag, startPoint x: 217, startPoint y: 141, endPoint x: 191, endPoint y: 97, distance: 51.2
click at [191, 97] on div "Notes Main service is seasonal window cleaning on barn and farmhouse. Access ro…" at bounding box center [213, 108] width 51 height 68
copy span "Main service is seasonal window cleaning on barn and farmhouse. Access road can…"
click at [216, 136] on span "Main service is seasonal window cleaning on barn and farmhouse. Access road can…" at bounding box center [213, 111] width 39 height 50
drag, startPoint x: 216, startPoint y: 139, endPoint x: 191, endPoint y: 97, distance: 49.2
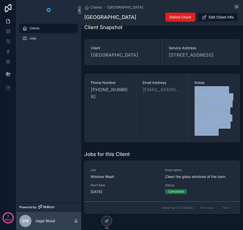
click at [191, 97] on div "Notes Main service is seasonal window cleaning on barn and farmhouse. Access ro…" at bounding box center [213, 108] width 51 height 68
copy span "Main service is seasonal window cleaning on barn and farmhouse. Access road can…"
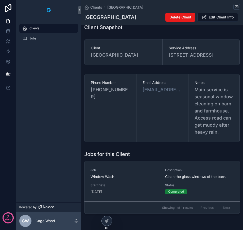
click at [179, 120] on div "Email Address example@greenacres.com" at bounding box center [161, 108] width 51 height 68
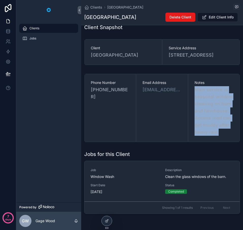
drag, startPoint x: 217, startPoint y: 139, endPoint x: 192, endPoint y: 98, distance: 47.9
click at [194, 98] on span "Main service is seasonal window cleaning on barn and farmhouse. Access road can…" at bounding box center [213, 111] width 39 height 50
copy span "Main service is seasonal window cleaning on barn and farmhouse. Access road can…"
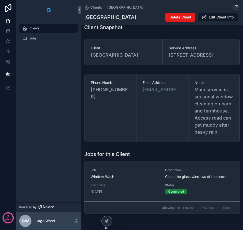
click at [140, 97] on div "Email Address example@greenacres.com" at bounding box center [161, 108] width 51 height 68
drag, startPoint x: 147, startPoint y: 97, endPoint x: 137, endPoint y: 139, distance: 43.1
click at [137, 139] on div "Email Address example@greenacres.com" at bounding box center [161, 108] width 51 height 68
drag, startPoint x: 121, startPoint y: 54, endPoint x: 84, endPoint y: 56, distance: 36.5
click at [84, 56] on div "Client Green Acres Farm" at bounding box center [122, 52] width 77 height 26
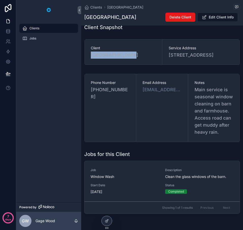
copy span "[GEOGRAPHIC_DATA]"
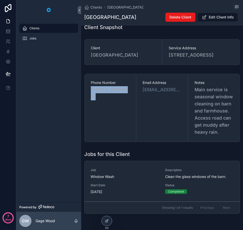
drag, startPoint x: 122, startPoint y: 97, endPoint x: 86, endPoint y: 96, distance: 36.5
click at [86, 96] on div "Phone Number (402) 555-3847" at bounding box center [109, 108] width 51 height 68
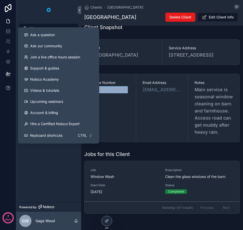
copy span "[PHONE_NUMBER]"
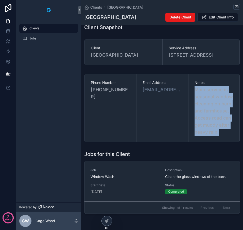
drag, startPoint x: 216, startPoint y: 141, endPoint x: 191, endPoint y: 97, distance: 51.1
click at [191, 97] on div "Notes Main service is seasonal window cleaning on barn and farmhouse. Access ro…" at bounding box center [213, 108] width 51 height 68
copy span "Main service is seasonal window cleaning on barn and farmhouse. Access road can…"
drag, startPoint x: 194, startPoint y: 62, endPoint x: 163, endPoint y: 52, distance: 32.2
click at [163, 52] on div "Service Address 1274 County Road 16, Fairview, NE 68047" at bounding box center [200, 52] width 77 height 26
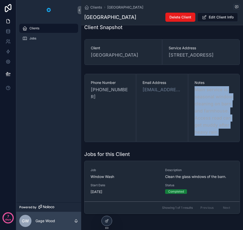
copy span "1274 County Road 16, Fairview, NE"
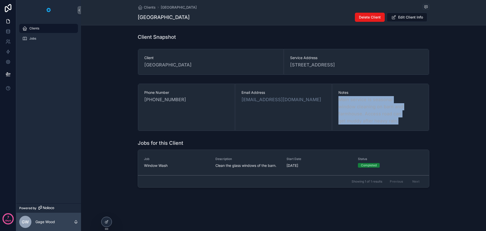
scroll to position [0, 0]
